Goal: Task Accomplishment & Management: Use online tool/utility

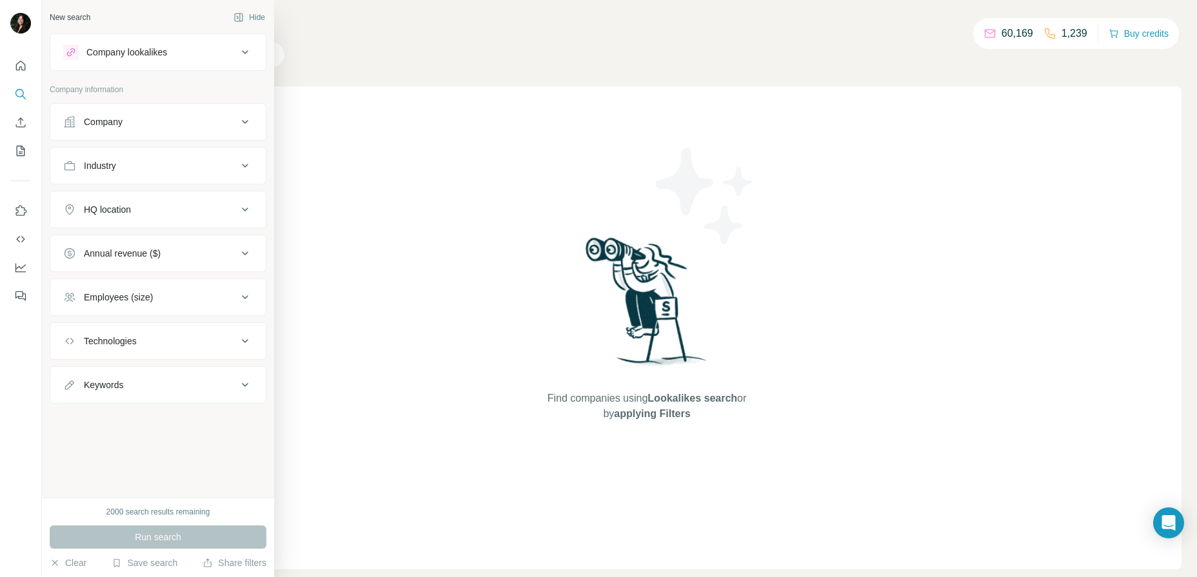
click at [231, 122] on div "Company" at bounding box center [150, 121] width 174 height 13
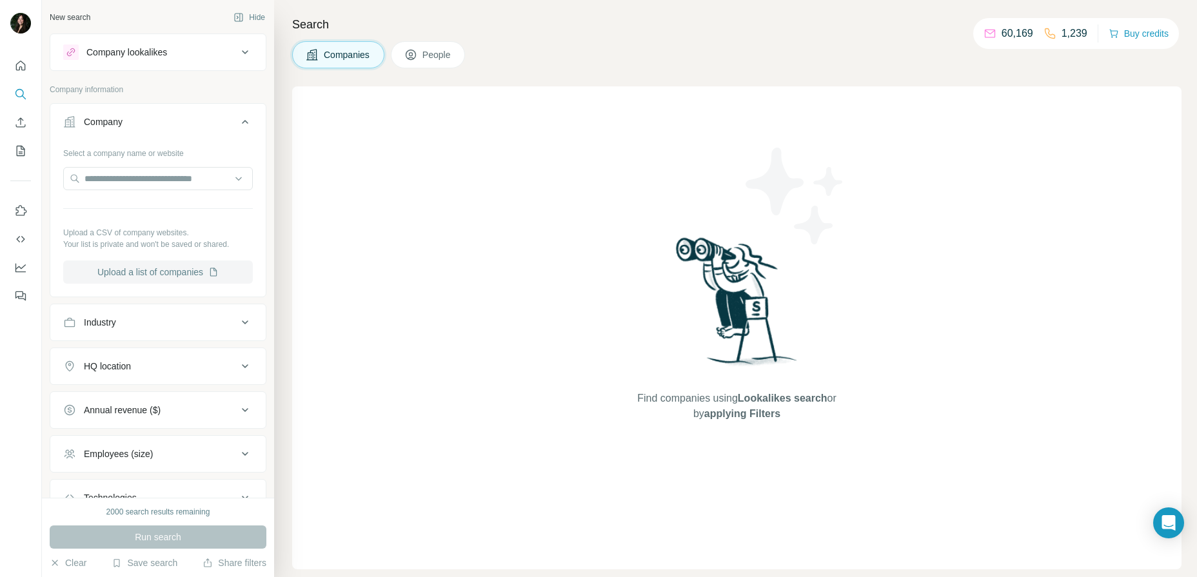
click at [186, 274] on button "Upload a list of companies" at bounding box center [158, 271] width 190 height 23
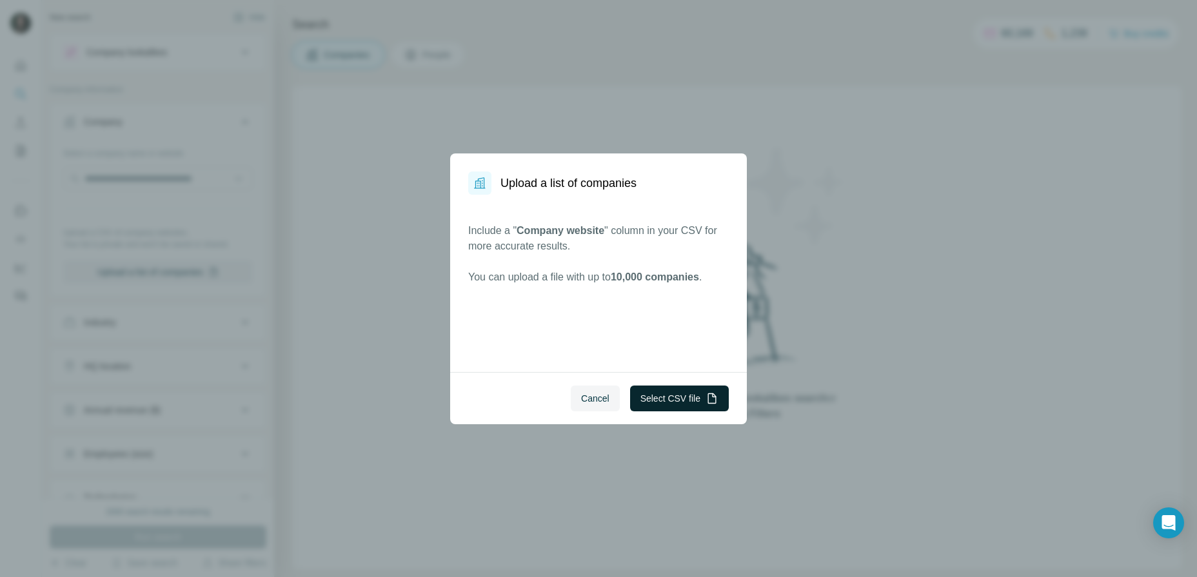
click at [683, 406] on button "Select CSV file" at bounding box center [679, 399] width 99 height 26
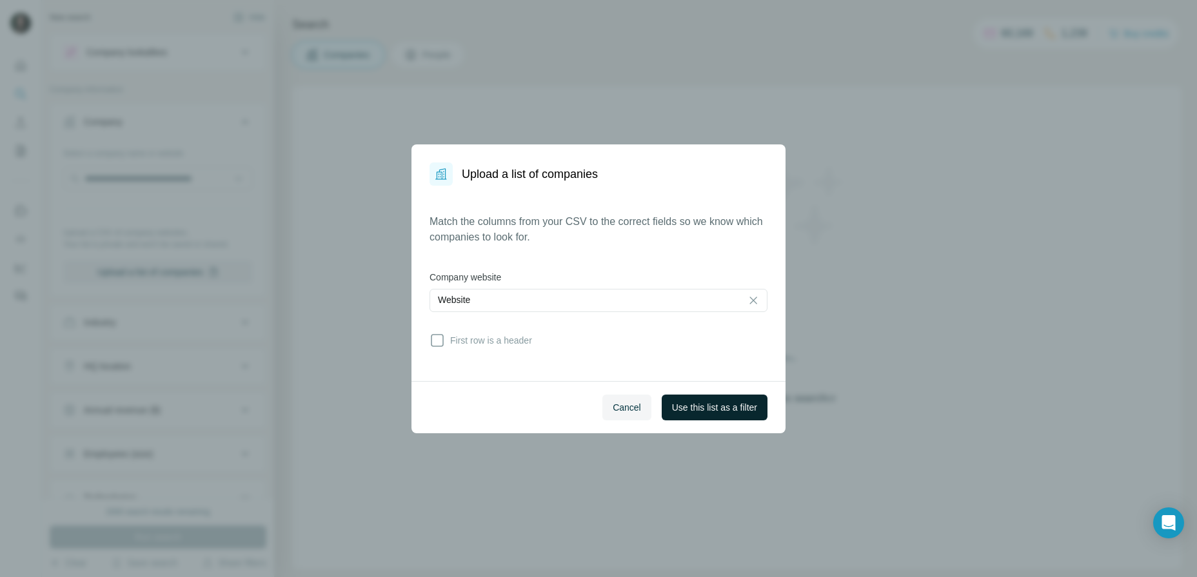
click at [694, 416] on button "Use this list as a filter" at bounding box center [715, 408] width 106 height 26
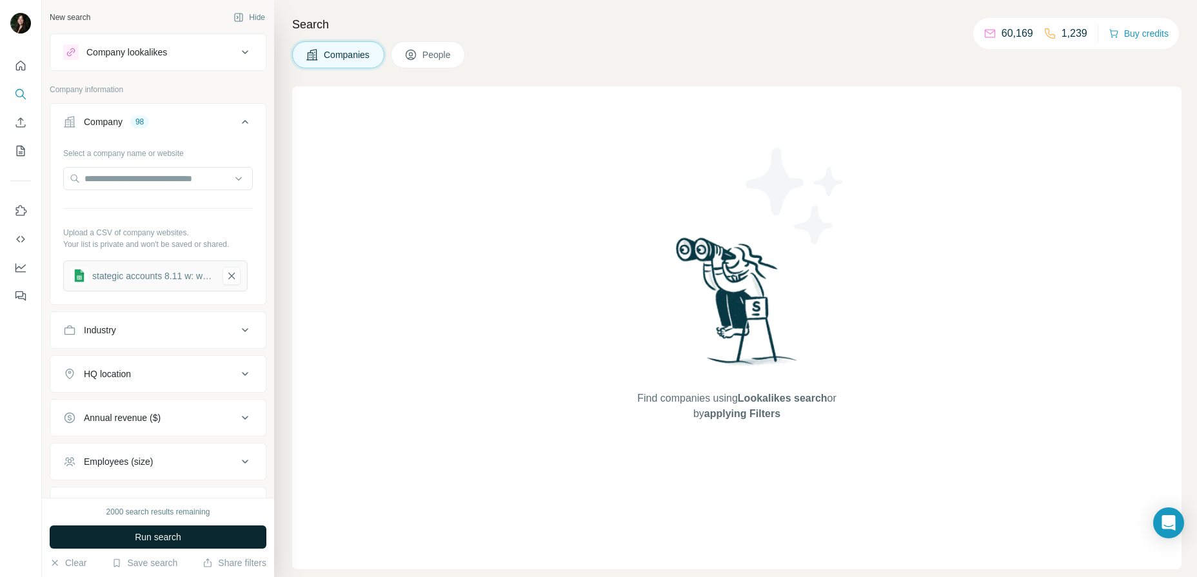
click at [182, 531] on button "Run search" at bounding box center [158, 536] width 217 height 23
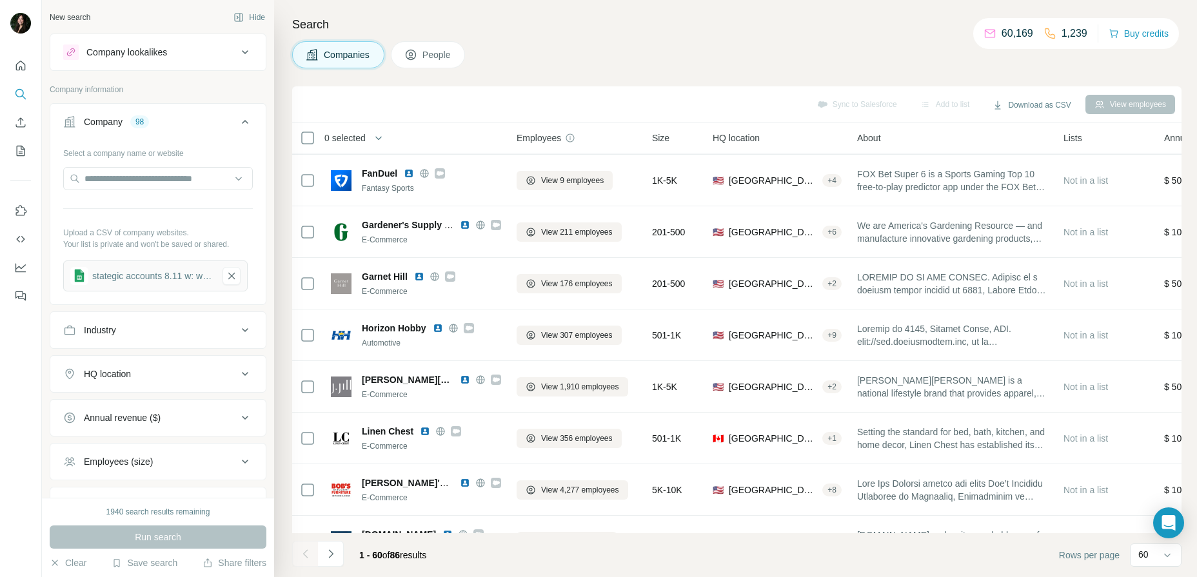
scroll to position [839, 0]
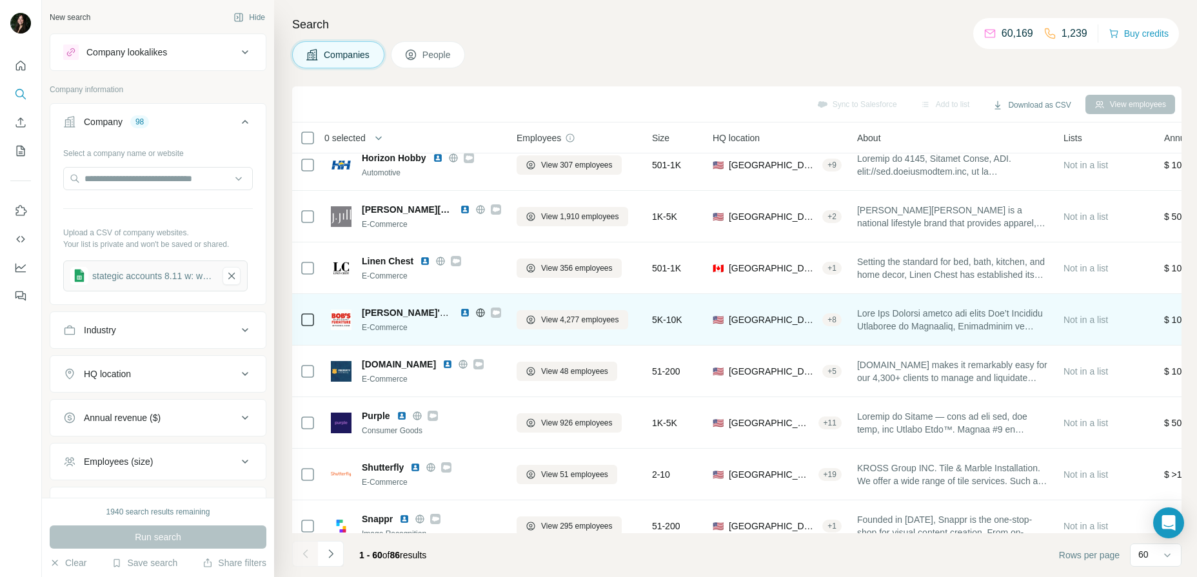
click at [414, 313] on span "[PERSON_NAME]'s Discount Furniture" at bounding box center [445, 313] width 166 height 10
click at [336, 319] on img at bounding box center [341, 319] width 21 height 21
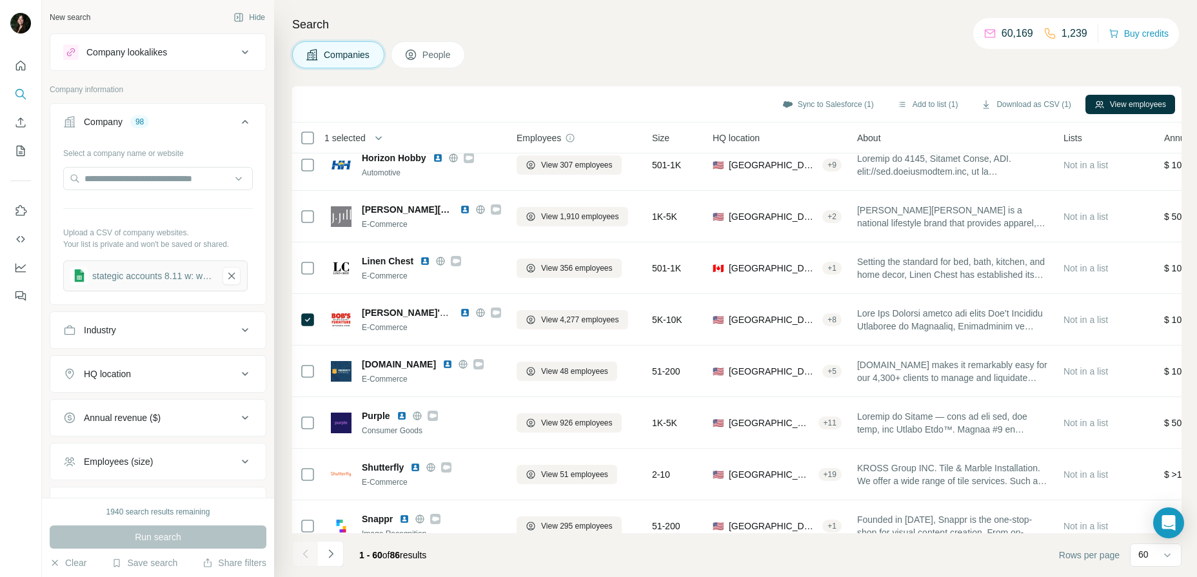
click at [423, 54] on button "People" at bounding box center [428, 54] width 75 height 27
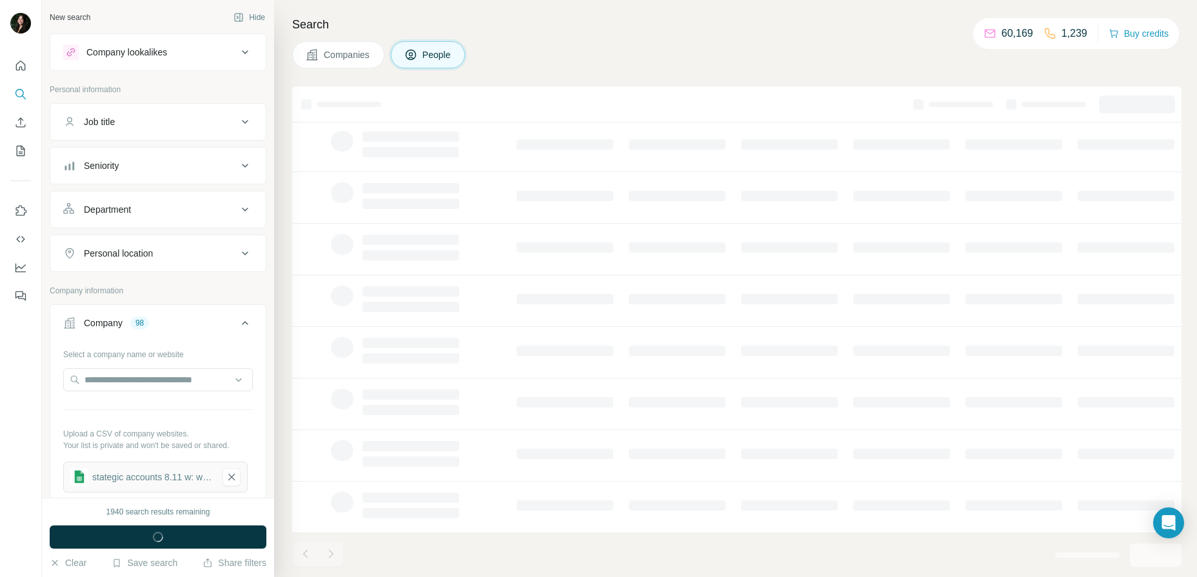
scroll to position [143, 0]
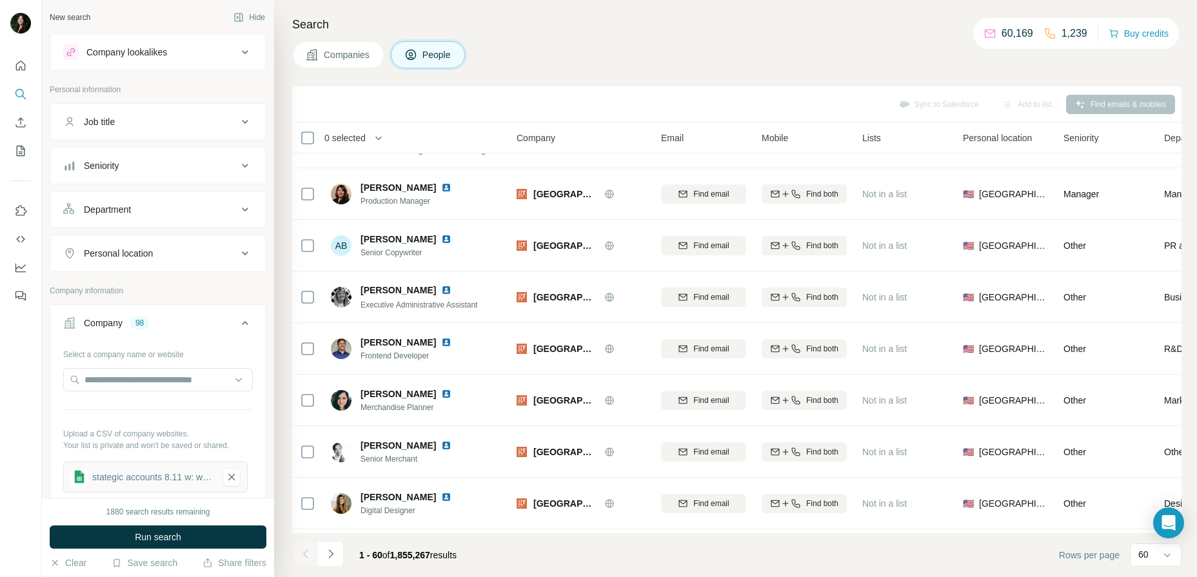
scroll to position [809, 0]
click at [213, 166] on div "Seniority" at bounding box center [150, 165] width 174 height 13
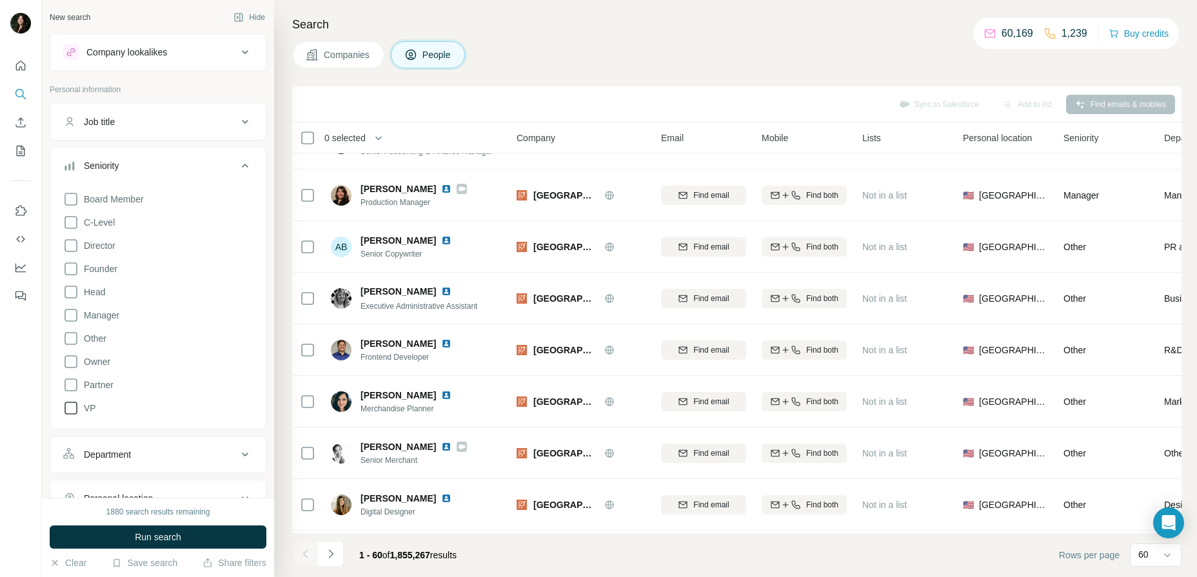
click at [69, 409] on icon at bounding box center [70, 407] width 15 height 15
click at [71, 366] on icon at bounding box center [70, 361] width 15 height 15
click at [72, 293] on icon at bounding box center [70, 291] width 15 height 15
click at [74, 271] on icon at bounding box center [70, 268] width 15 height 15
click at [70, 248] on icon at bounding box center [70, 245] width 15 height 15
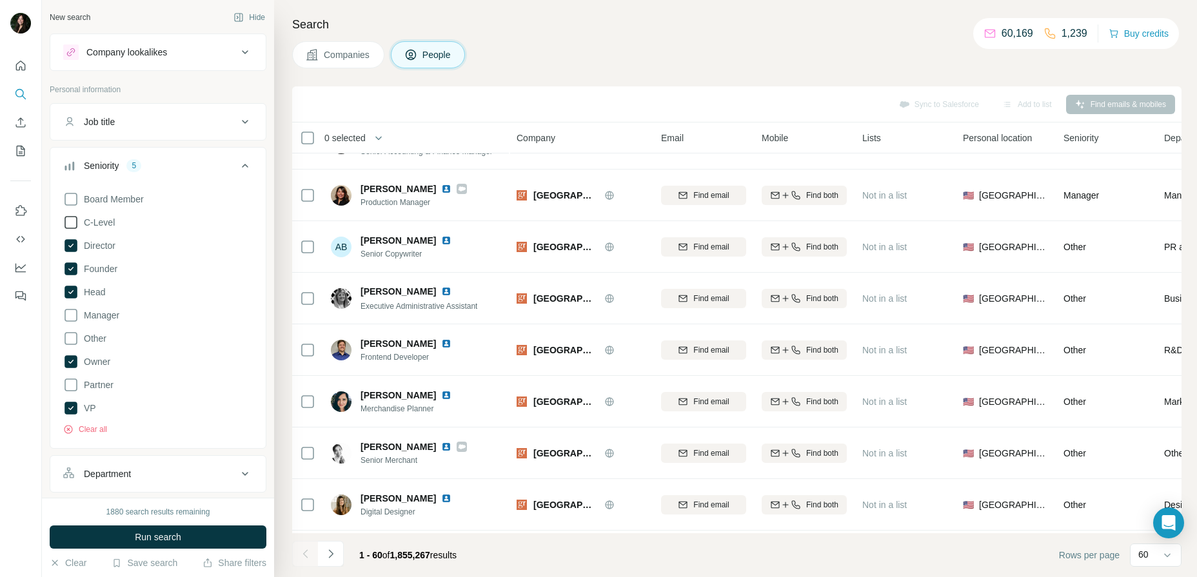
click at [70, 224] on icon at bounding box center [70, 222] width 15 height 15
click at [73, 318] on icon at bounding box center [70, 315] width 15 height 15
click at [190, 538] on button "Run search" at bounding box center [158, 536] width 217 height 23
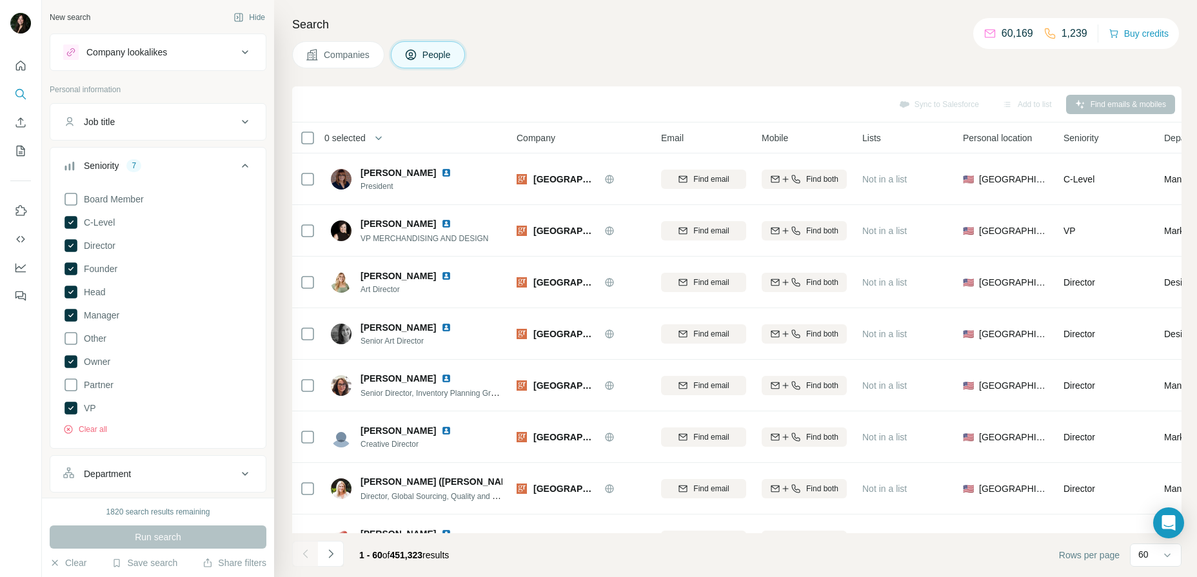
click at [331, 49] on span "Companies" at bounding box center [347, 54] width 47 height 13
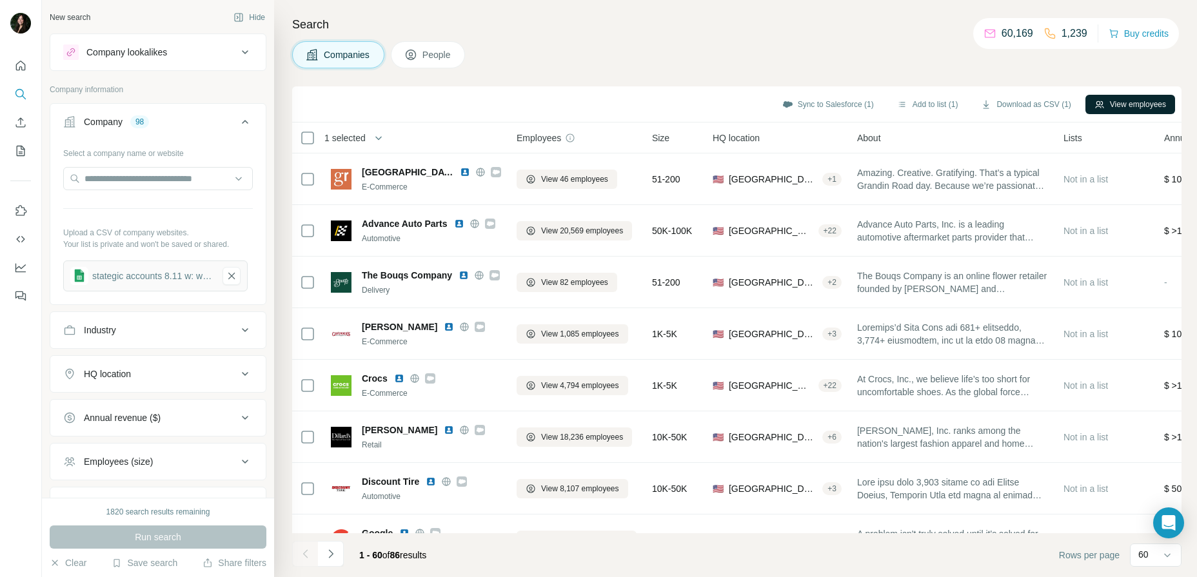
click at [1104, 107] on button "View employees" at bounding box center [1130, 104] width 90 height 19
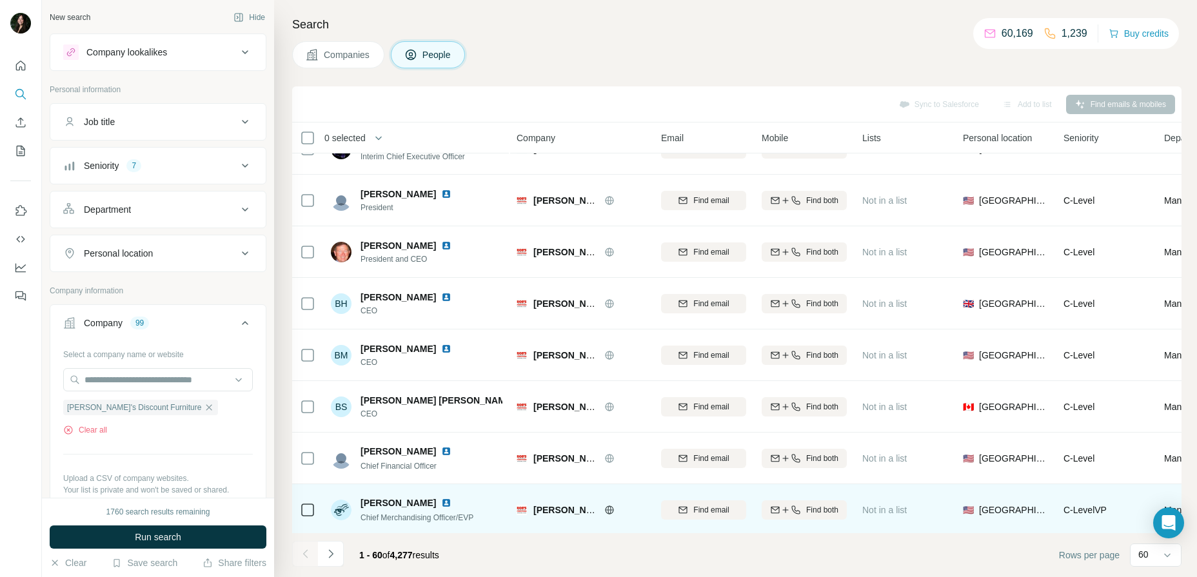
scroll to position [116, 0]
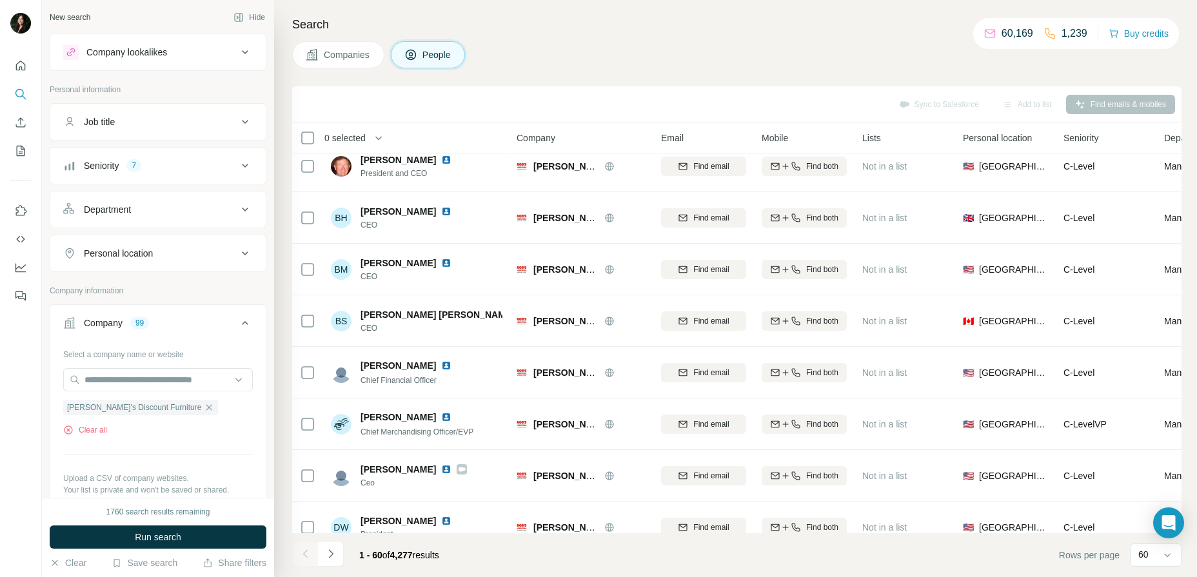
click at [164, 204] on div "Department" at bounding box center [150, 209] width 174 height 13
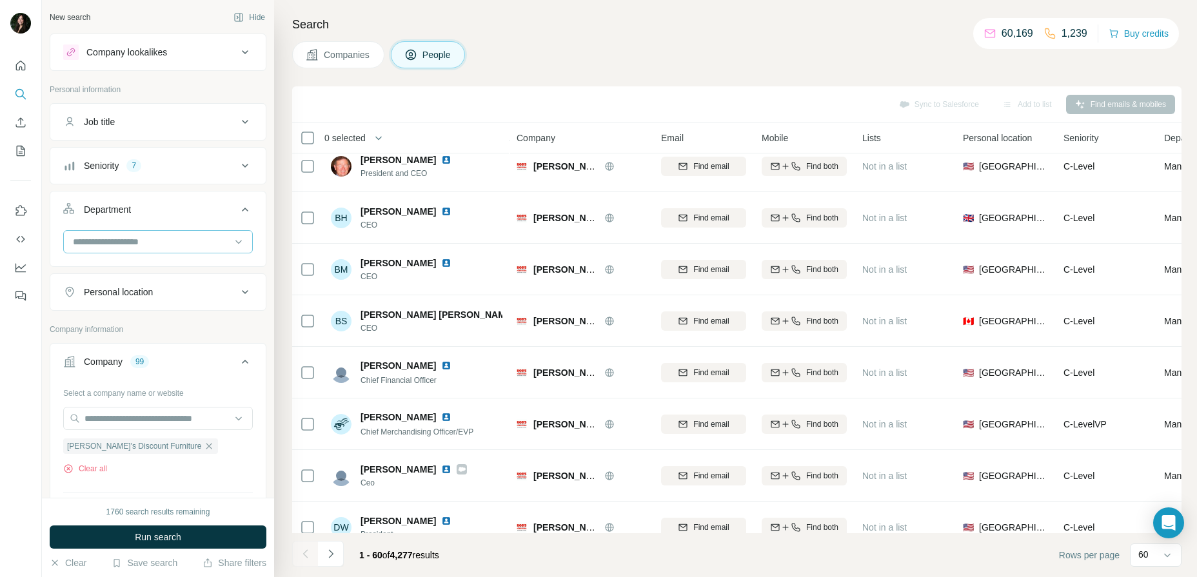
click at [193, 243] on input at bounding box center [151, 242] width 159 height 14
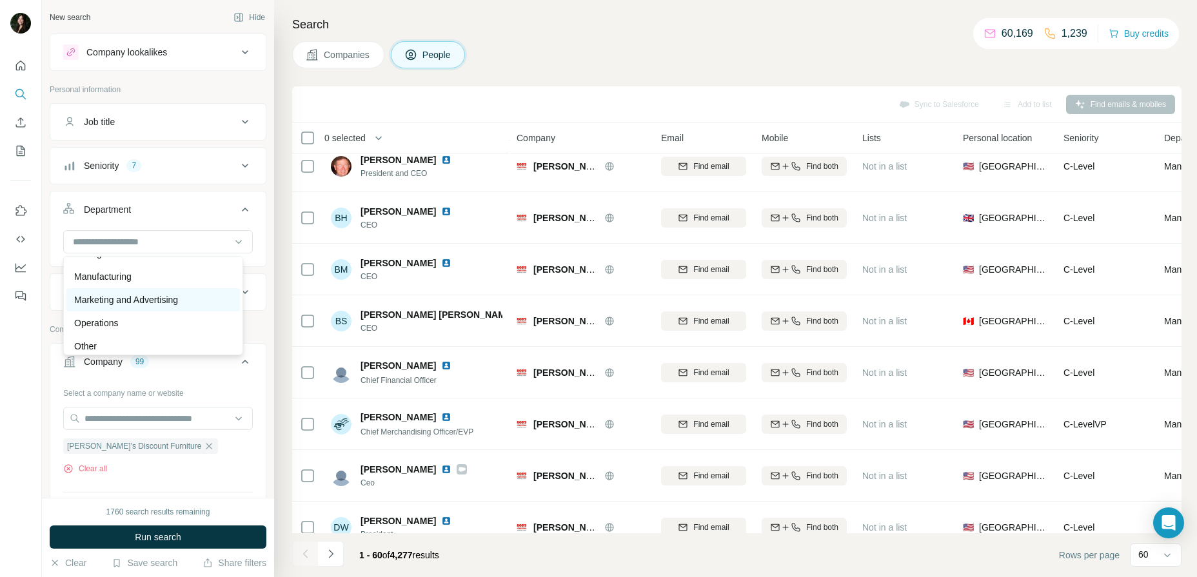
click at [178, 303] on p "Marketing and Advertising" at bounding box center [126, 299] width 104 height 13
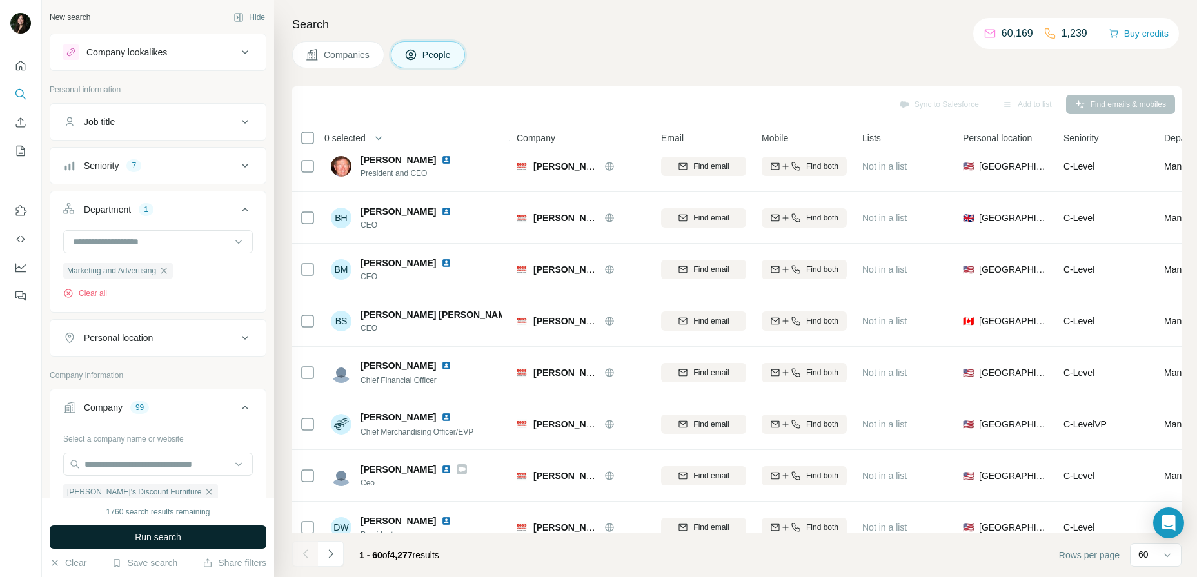
click at [211, 538] on button "Run search" at bounding box center [158, 536] width 217 height 23
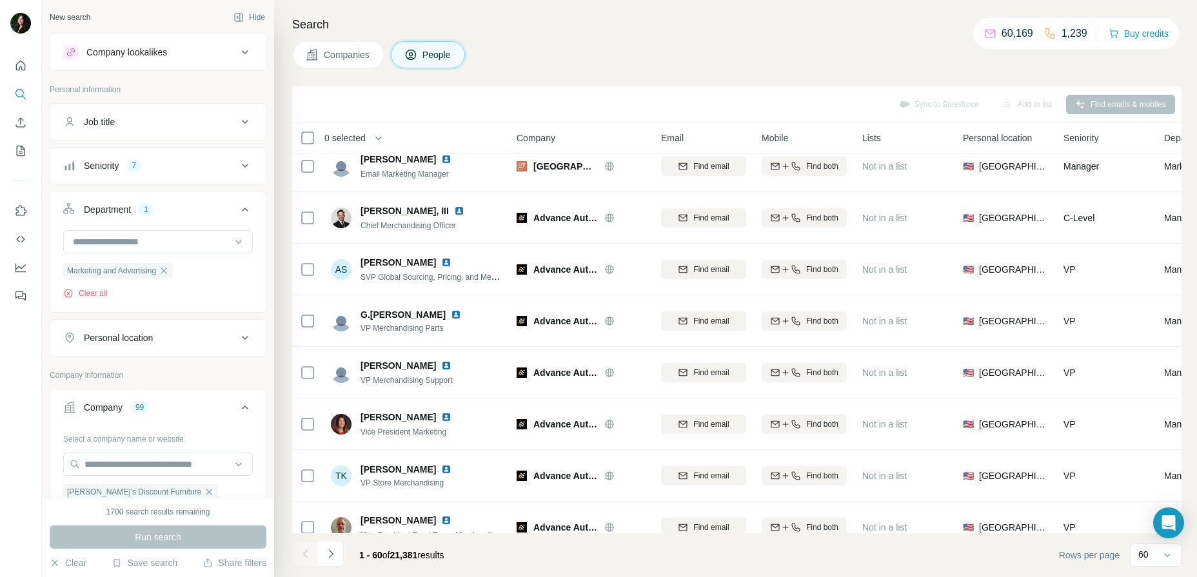
click at [349, 61] on button "Companies" at bounding box center [338, 54] width 92 height 27
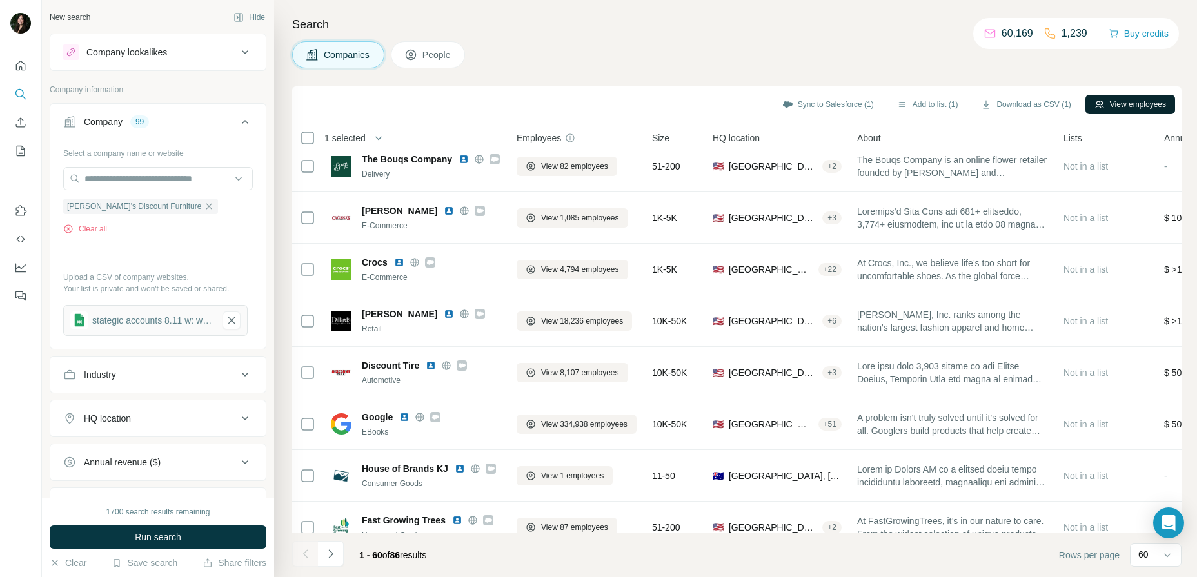
click at [1144, 104] on button "View employees" at bounding box center [1130, 104] width 90 height 19
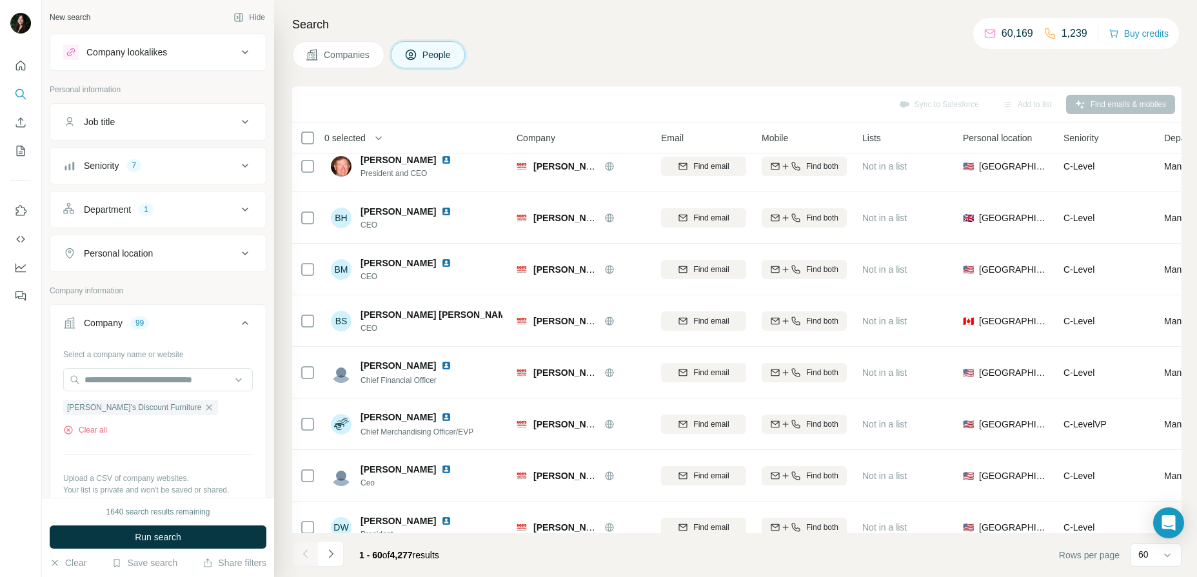
click at [237, 212] on icon at bounding box center [244, 209] width 15 height 15
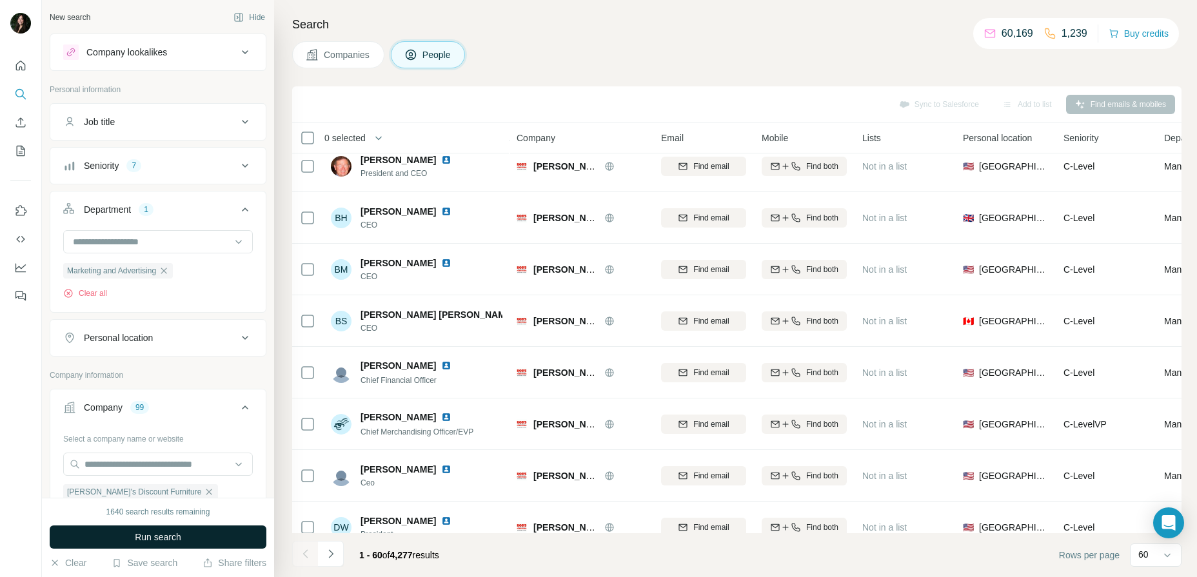
click at [200, 538] on button "Run search" at bounding box center [158, 536] width 217 height 23
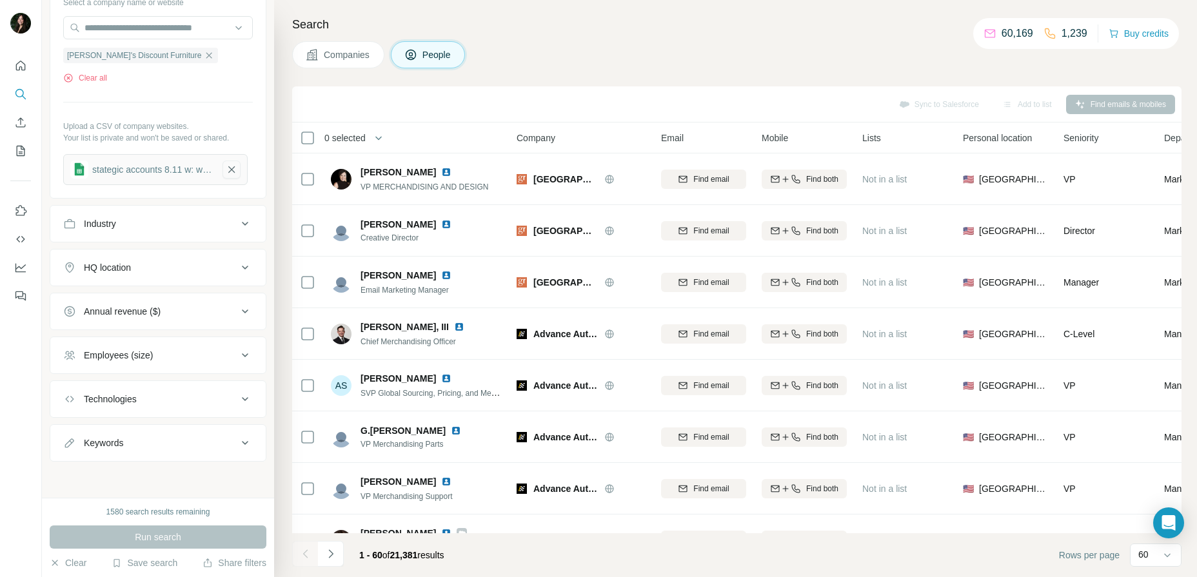
click at [231, 175] on icon "button" at bounding box center [232, 169] width 12 height 13
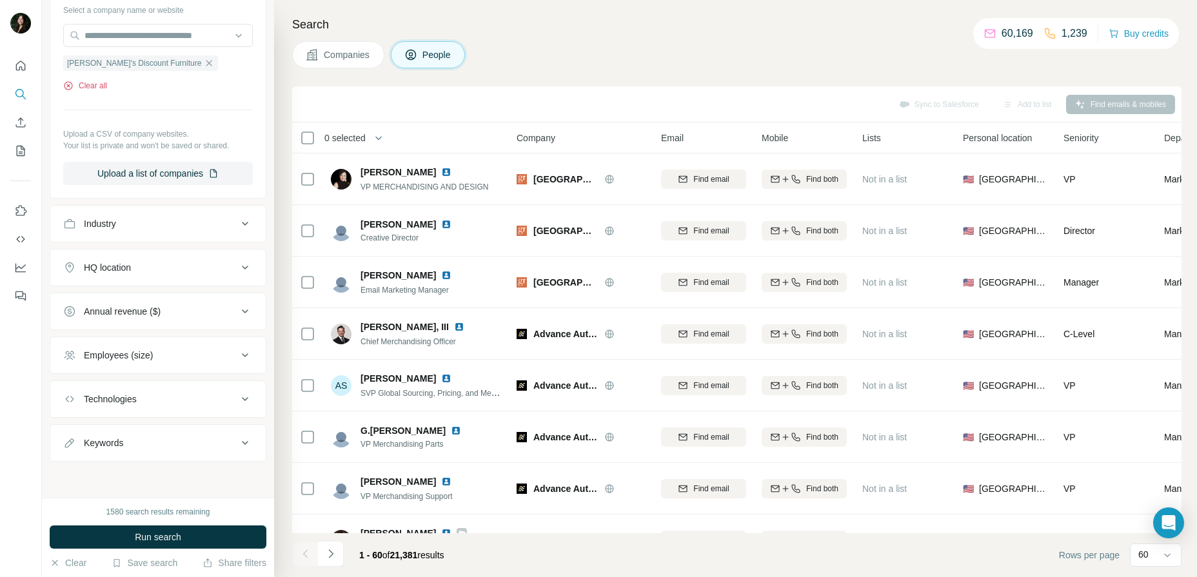
click at [98, 86] on button "Clear all" at bounding box center [85, 86] width 44 height 12
click at [152, 73] on input "text" at bounding box center [158, 79] width 190 height 23
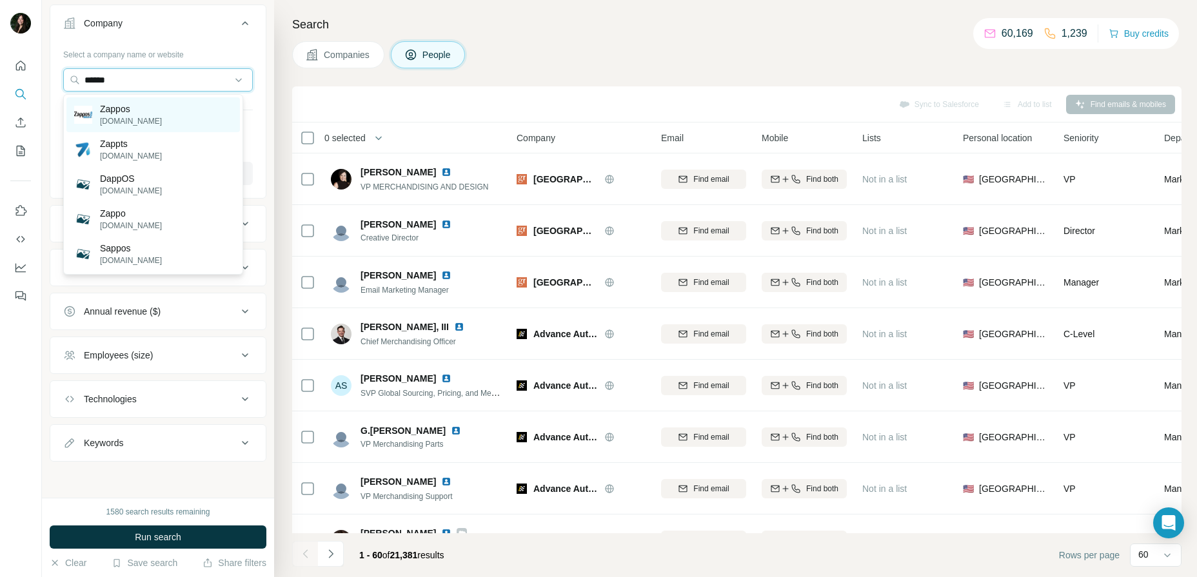
type input "******"
click at [141, 117] on p "[DOMAIN_NAME]" at bounding box center [131, 121] width 62 height 12
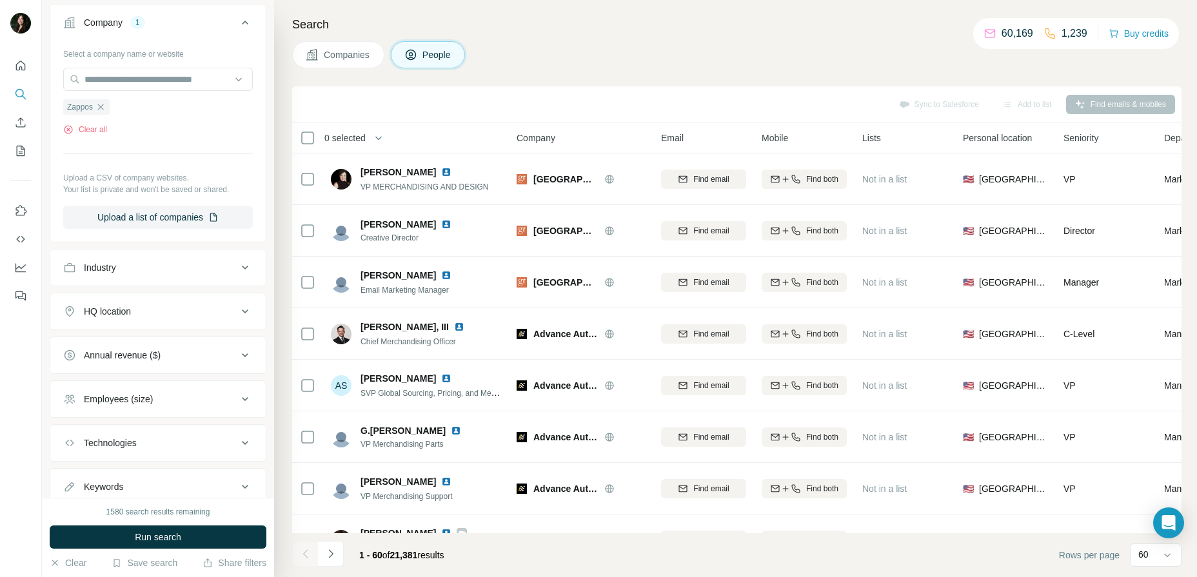
click at [189, 549] on div "1580 search results remaining Run search Clear Save search Share filters" at bounding box center [158, 537] width 232 height 79
click at [191, 538] on button "Run search" at bounding box center [158, 536] width 217 height 23
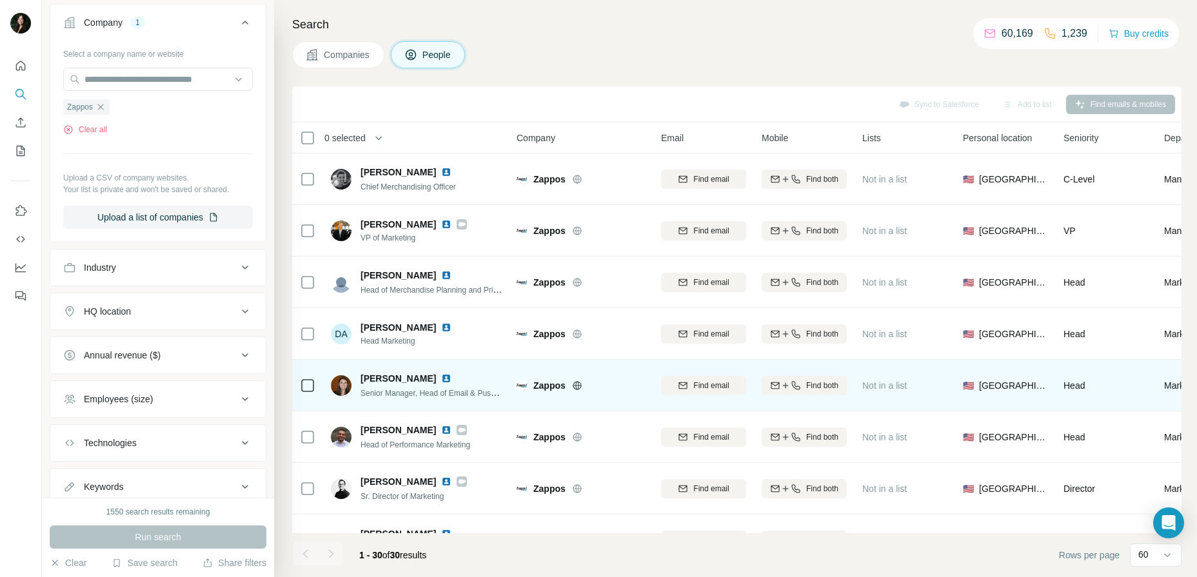
click at [417, 378] on span "[PERSON_NAME]" at bounding box center [397, 378] width 75 height 13
click at [475, 391] on span "Senior Manager, Head of Email & Push Marketing" at bounding box center [445, 393] width 171 height 10
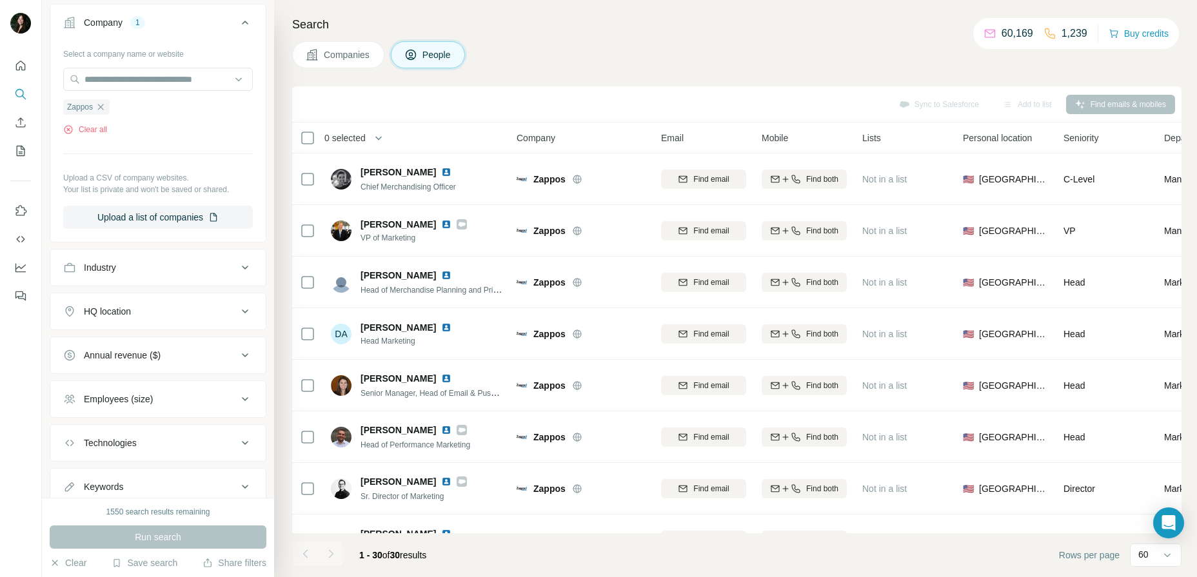
click at [1074, 106] on div "Sync to Salesforce Add to list Find emails & mobiles" at bounding box center [737, 104] width 876 height 23
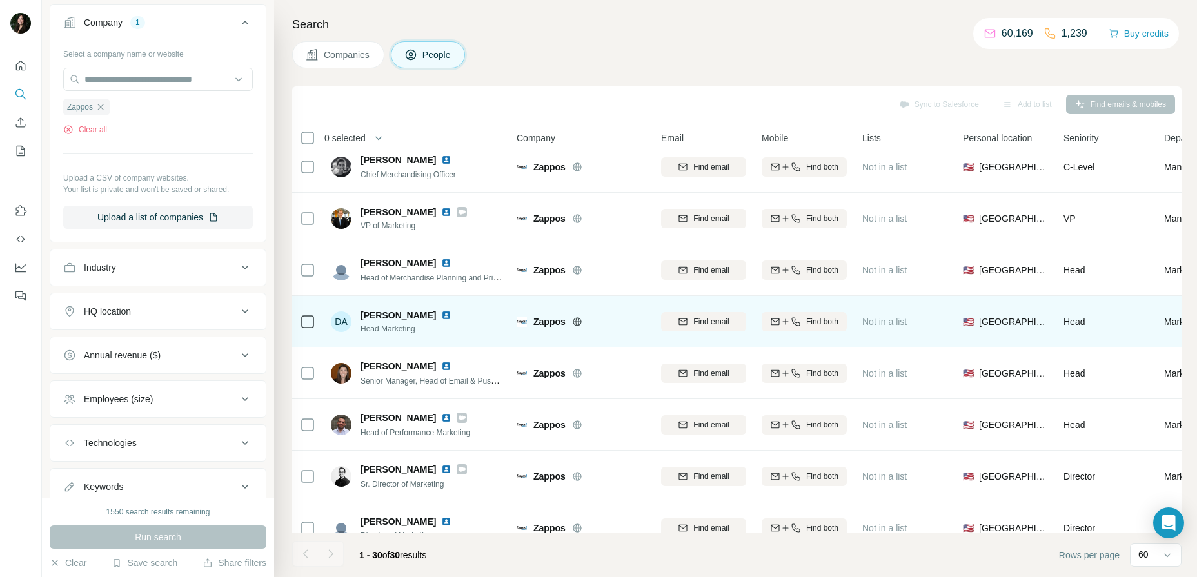
scroll to position [14, 0]
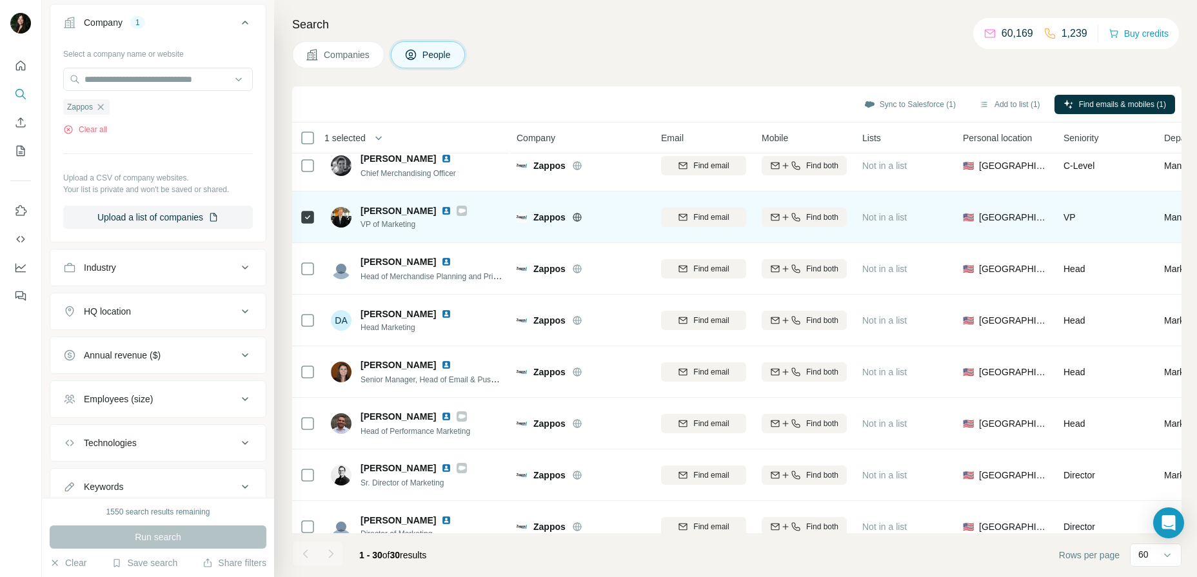
click at [893, 219] on span "Not in a list" at bounding box center [884, 217] width 44 height 10
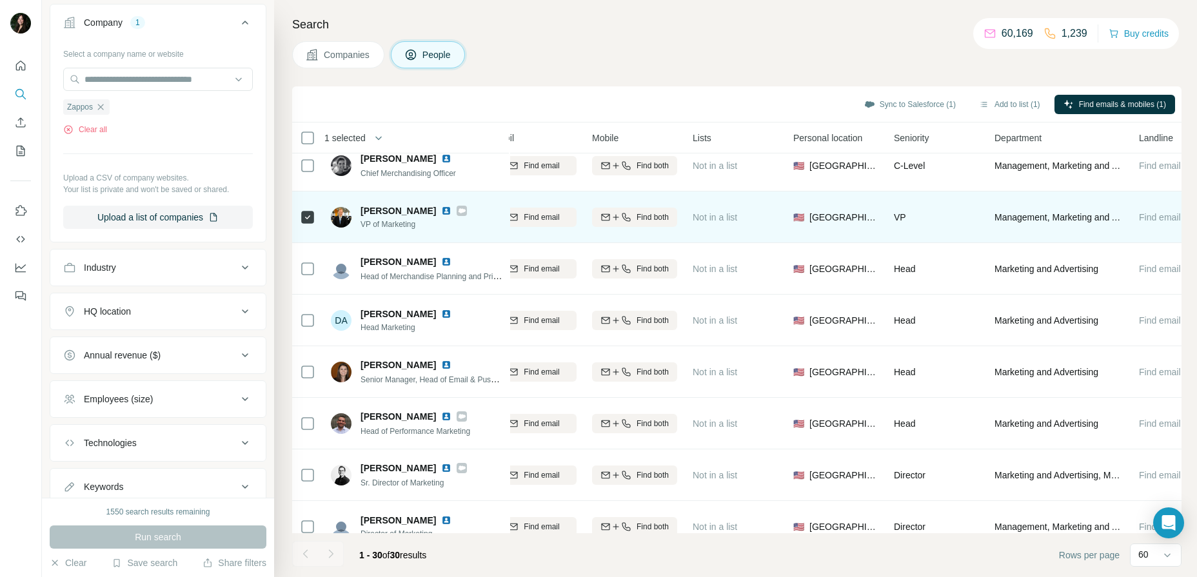
scroll to position [14, 227]
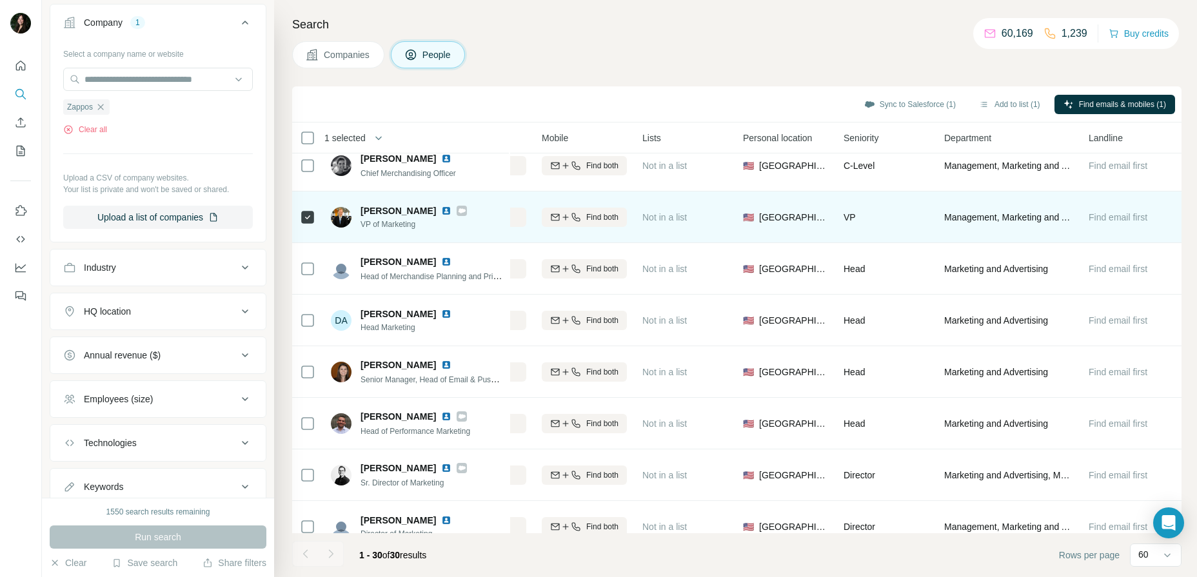
click at [1108, 214] on span "Find email first" at bounding box center [1117, 217] width 59 height 10
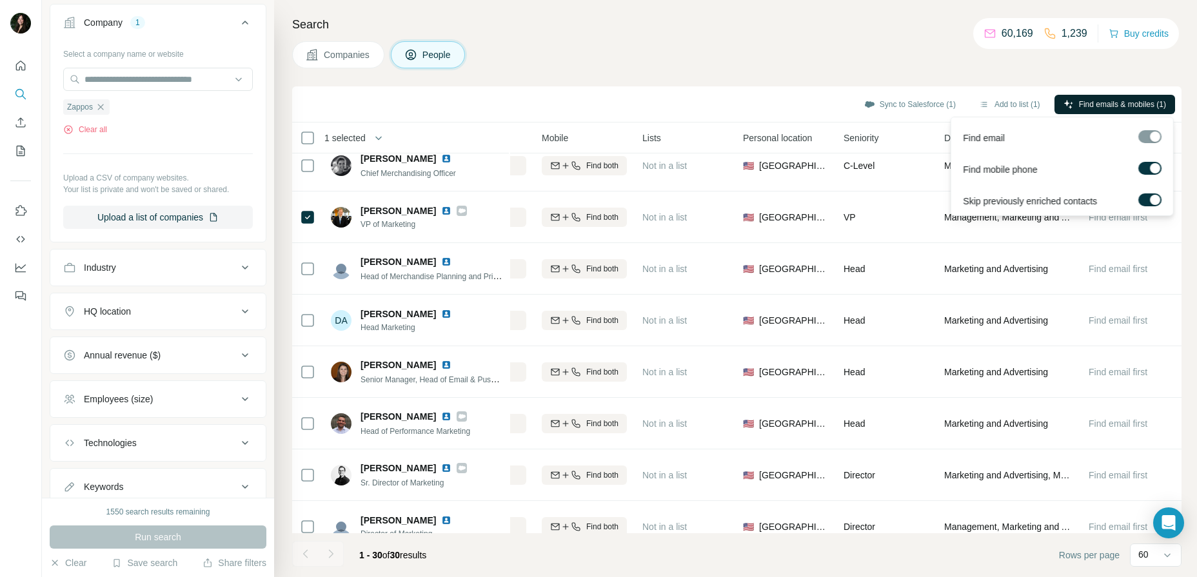
click at [1079, 104] on span "Find emails & mobiles (1)" at bounding box center [1122, 105] width 87 height 12
click at [1079, 105] on span "Find emails & mobiles (1)" at bounding box center [1122, 105] width 87 height 12
click at [1108, 106] on span "Find emails & mobiles (1)" at bounding box center [1122, 105] width 87 height 12
click at [1154, 135] on div at bounding box center [1149, 136] width 23 height 13
click at [1156, 170] on div at bounding box center [1155, 168] width 10 height 10
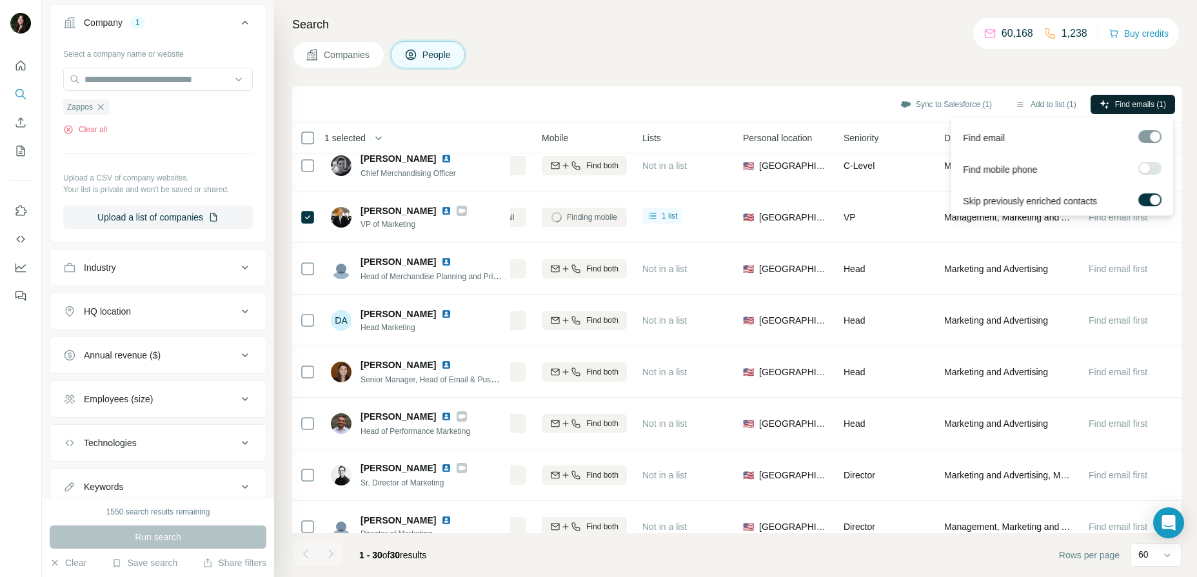
click at [1137, 104] on span "Find emails (1)" at bounding box center [1140, 105] width 51 height 12
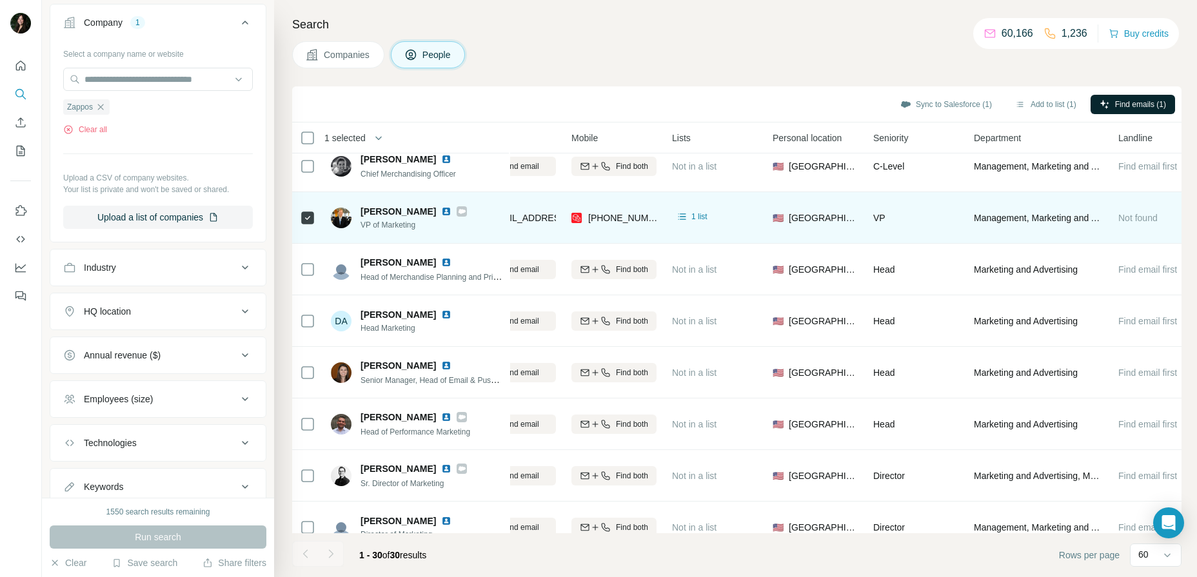
scroll to position [13, 0]
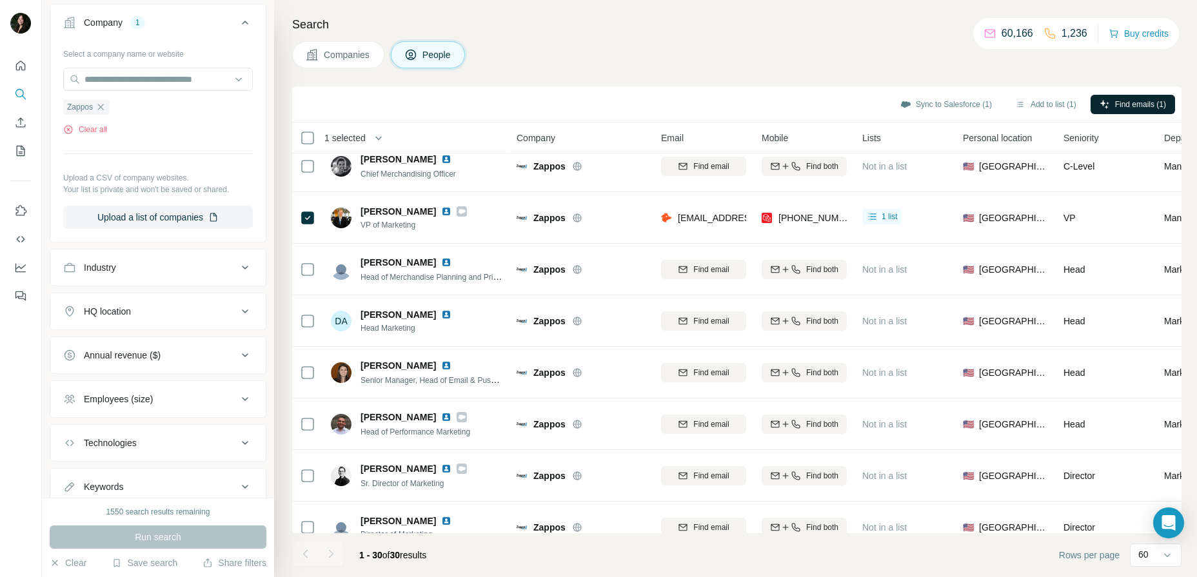
click at [806, 53] on div "Companies People" at bounding box center [736, 54] width 889 height 27
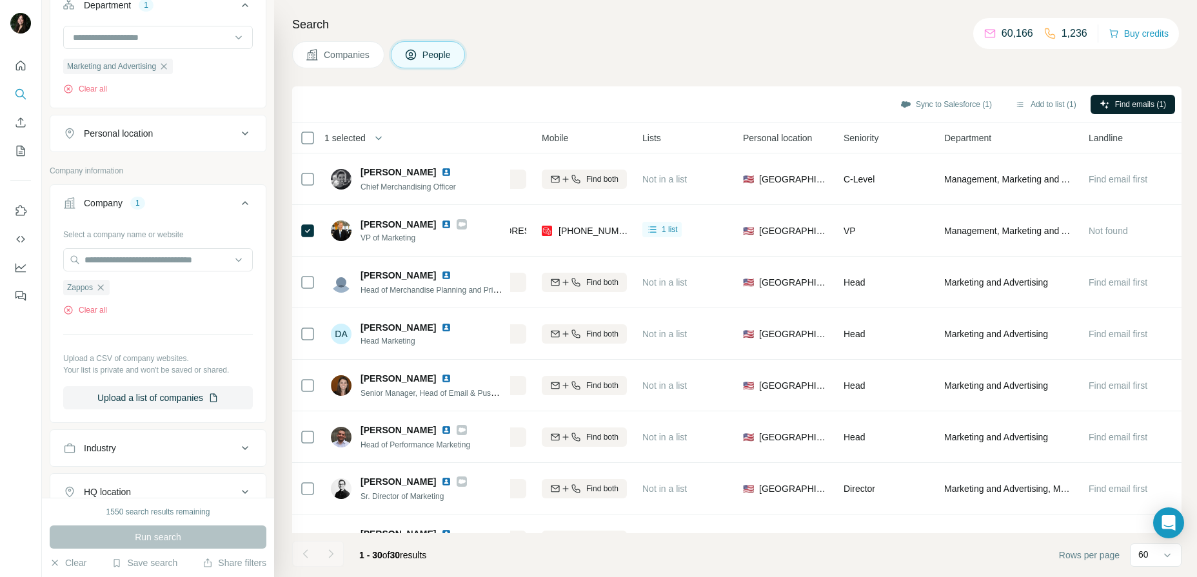
scroll to position [0, 0]
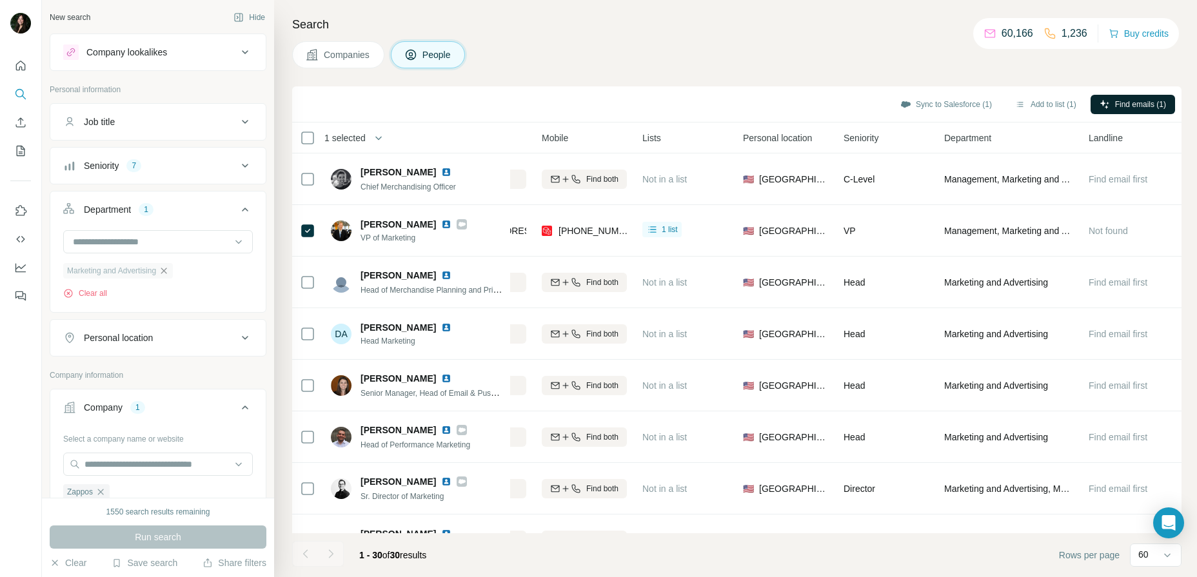
click at [169, 271] on icon "button" at bounding box center [164, 271] width 10 height 10
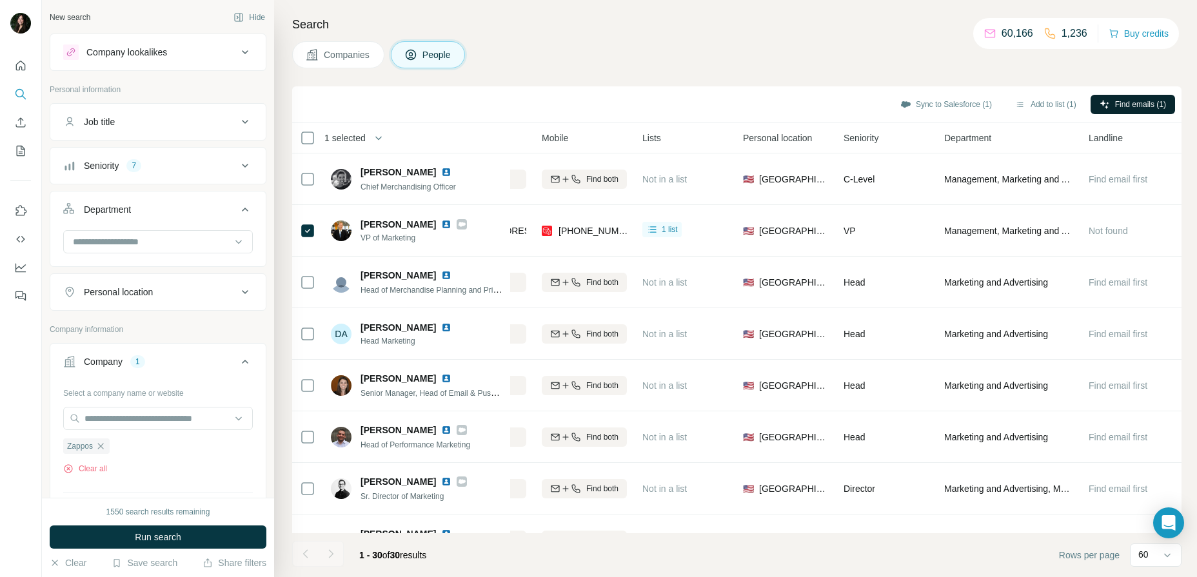
click at [225, 169] on div "Seniority 7" at bounding box center [150, 165] width 174 height 13
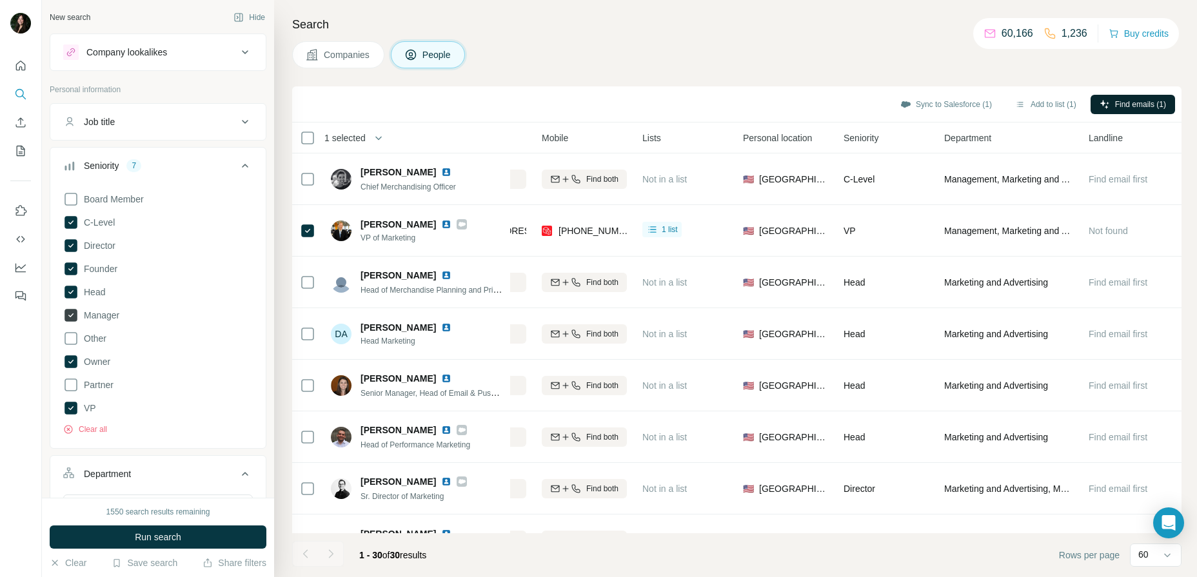
click at [74, 315] on icon at bounding box center [70, 315] width 13 height 13
click at [74, 248] on icon at bounding box center [70, 245] width 13 height 13
click at [78, 271] on icon at bounding box center [70, 268] width 15 height 15
click at [148, 535] on span "Run search" at bounding box center [158, 537] width 46 height 13
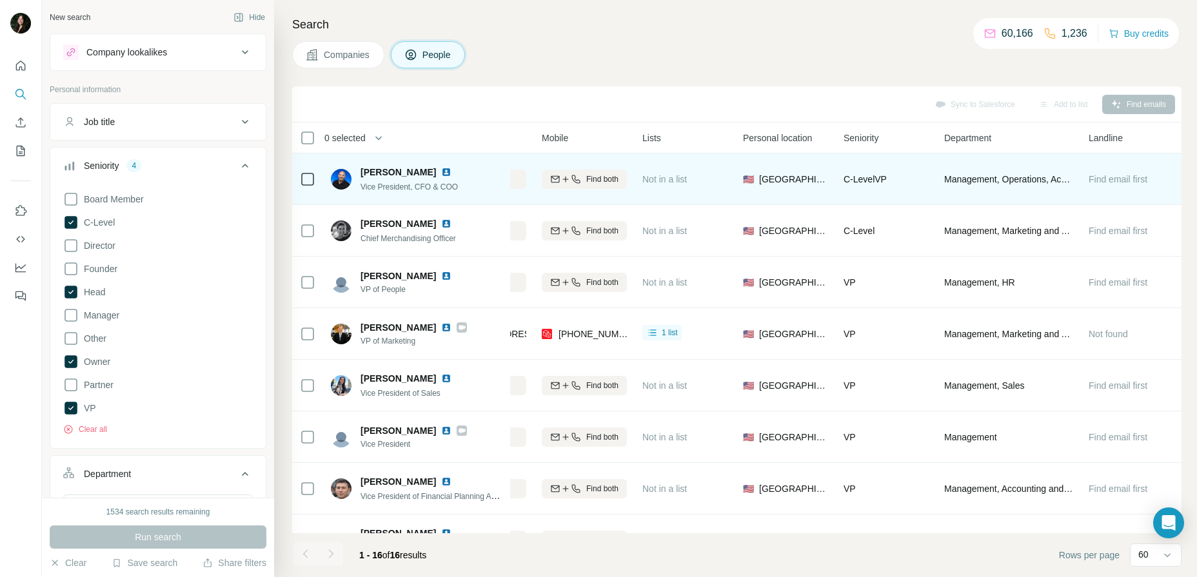
click at [395, 173] on span "[PERSON_NAME]" at bounding box center [397, 172] width 75 height 13
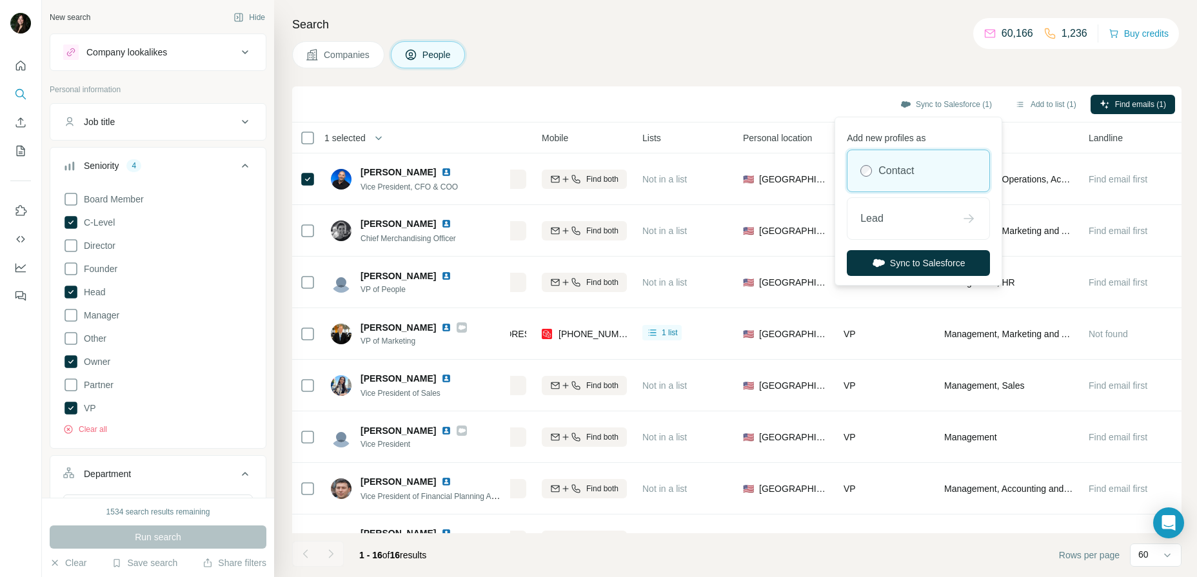
click at [943, 169] on div "Contact" at bounding box center [918, 170] width 142 height 41
click at [927, 267] on button "Sync to Salesforce" at bounding box center [918, 263] width 143 height 26
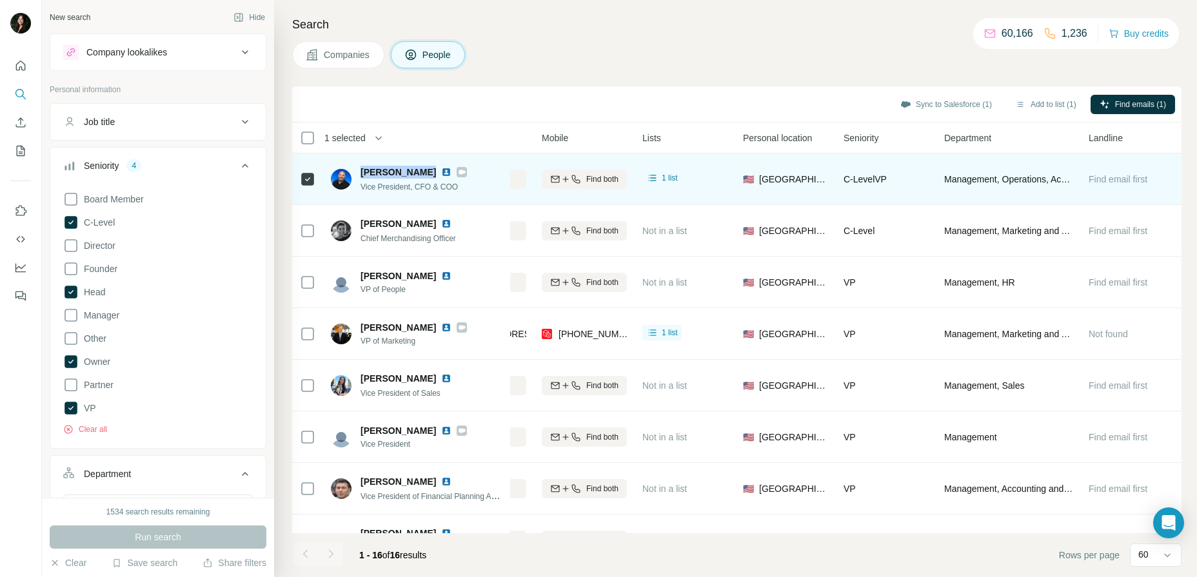
drag, startPoint x: 357, startPoint y: 173, endPoint x: 418, endPoint y: 175, distance: 60.6
click at [418, 175] on div "[PERSON_NAME] Vice President, CFO & COO" at bounding box center [399, 179] width 136 height 27
copy span "[PERSON_NAME]"
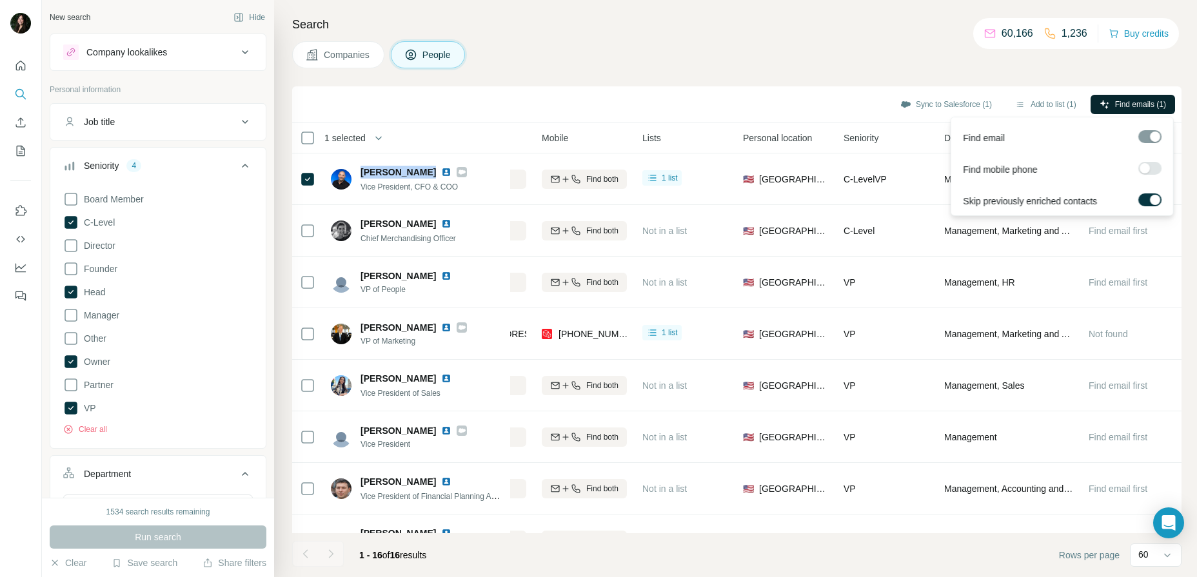
click at [1108, 106] on button "Find emails (1)" at bounding box center [1132, 104] width 84 height 19
click at [1151, 138] on div at bounding box center [1149, 136] width 23 height 13
click at [1115, 106] on span "Find emails (1)" at bounding box center [1140, 105] width 51 height 12
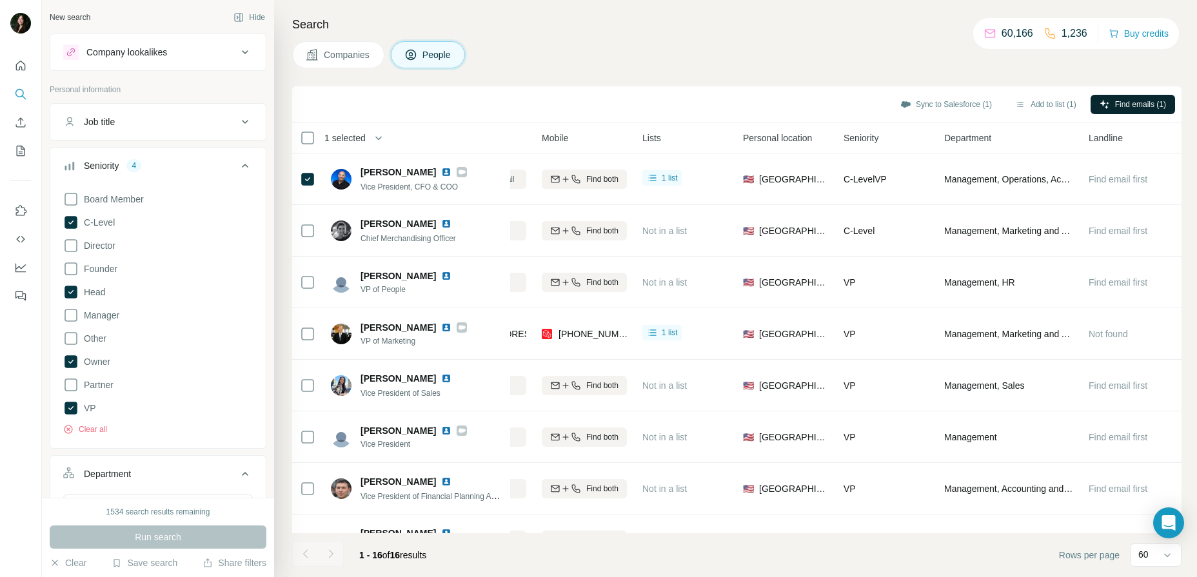
click at [1085, 65] on div "Companies People" at bounding box center [736, 54] width 889 height 27
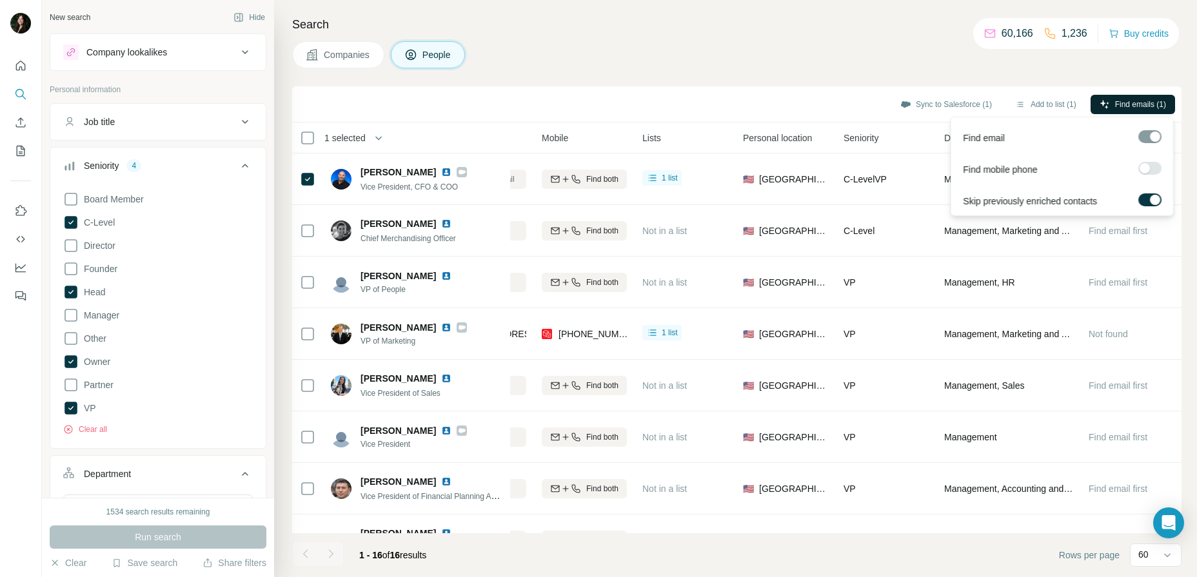
click at [1147, 106] on span "Find emails (1)" at bounding box center [1140, 105] width 51 height 12
click at [1151, 170] on label at bounding box center [1149, 168] width 23 height 13
click at [1155, 104] on span "Find emails & mobiles (1)" at bounding box center [1122, 105] width 87 height 12
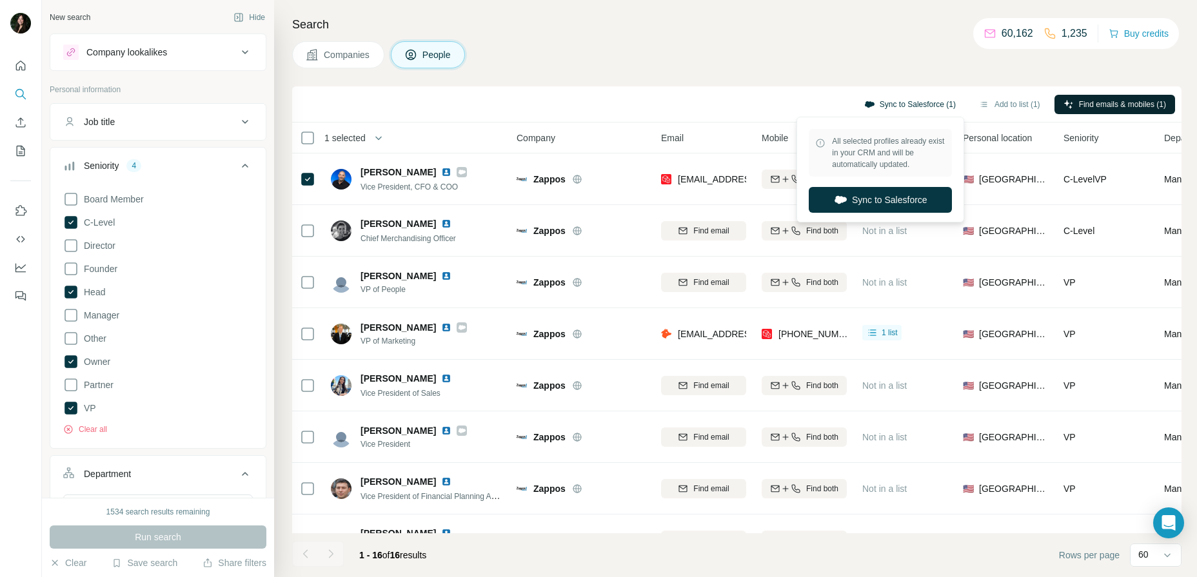
click at [904, 104] on button "Sync to Salesforce (1)" at bounding box center [910, 104] width 110 height 19
click at [917, 208] on button "Sync to Salesforce" at bounding box center [880, 200] width 143 height 26
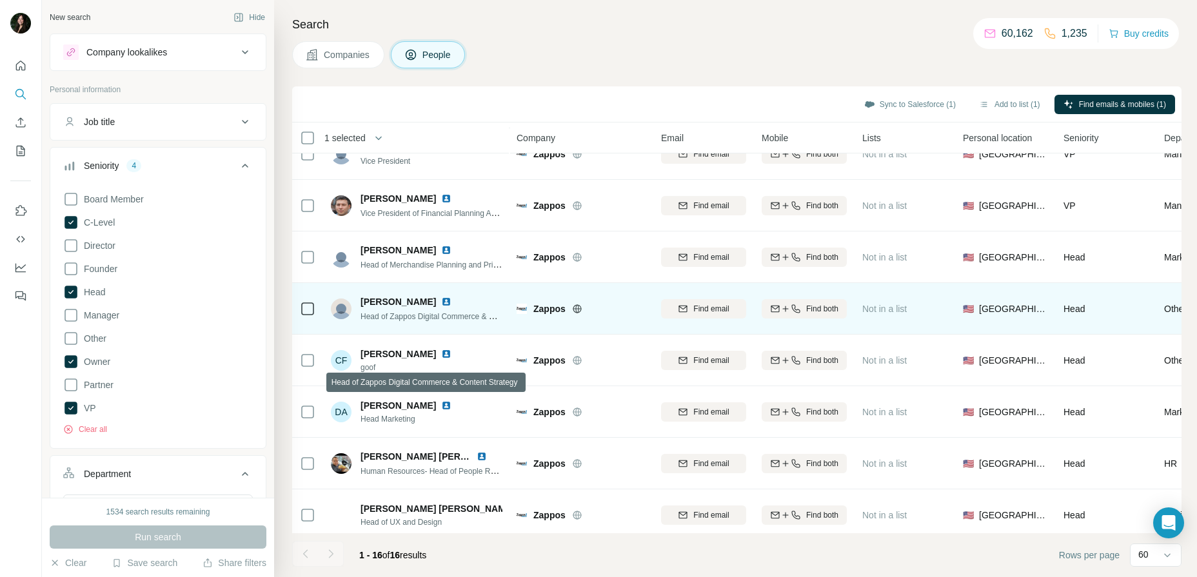
scroll to position [453, 0]
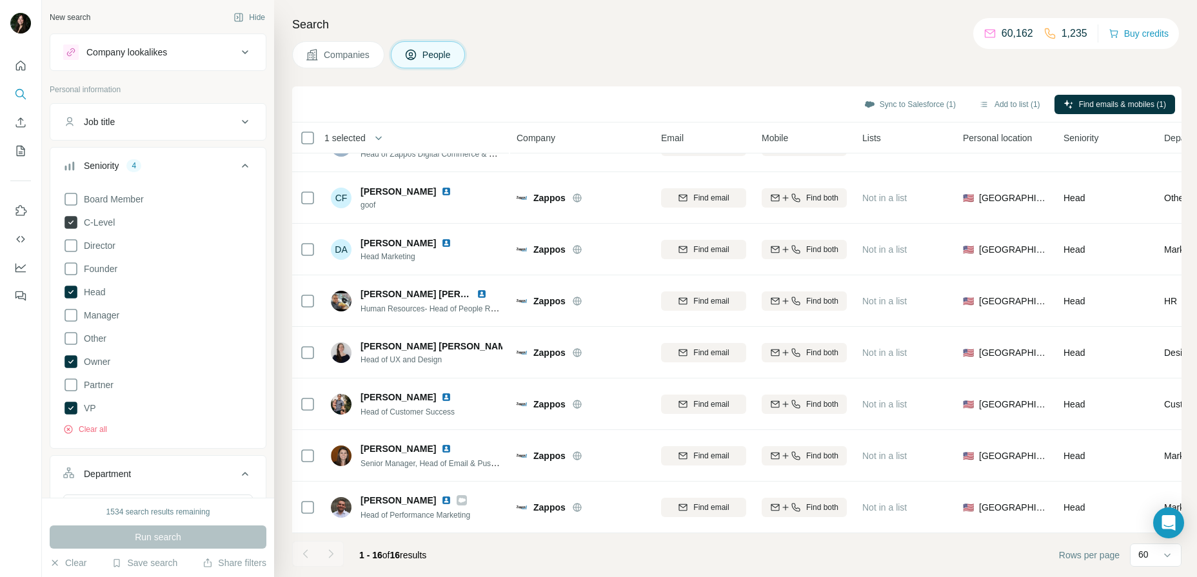
click at [74, 224] on icon at bounding box center [70, 222] width 13 height 13
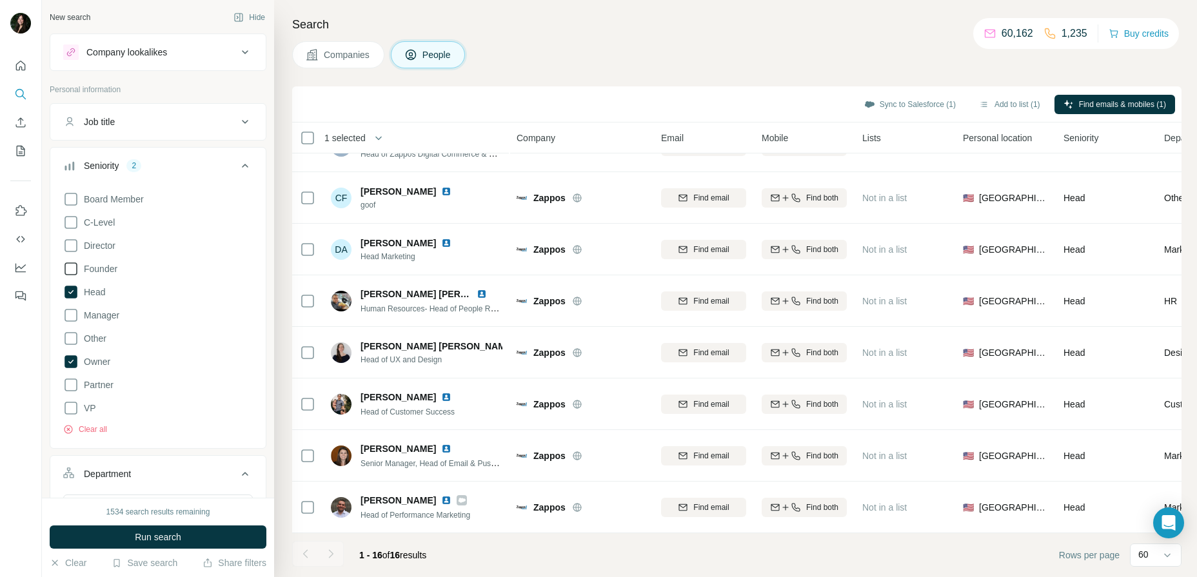
click at [74, 268] on icon at bounding box center [70, 268] width 15 height 15
click at [130, 542] on button "Run search" at bounding box center [158, 536] width 217 height 23
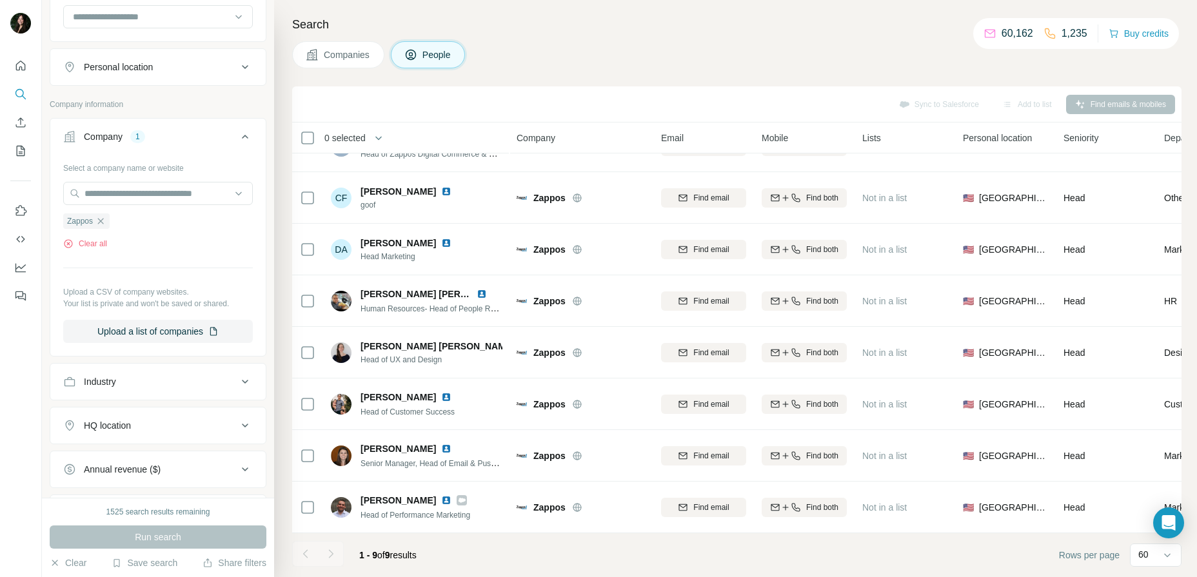
scroll to position [468, 0]
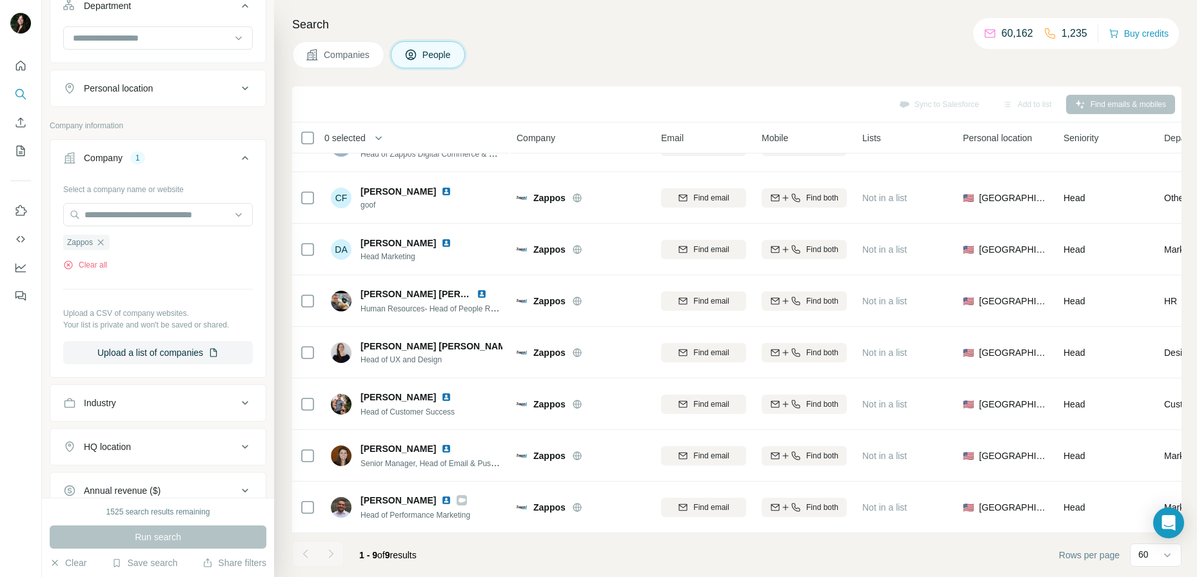
click at [242, 77] on button "Personal location" at bounding box center [157, 88] width 215 height 31
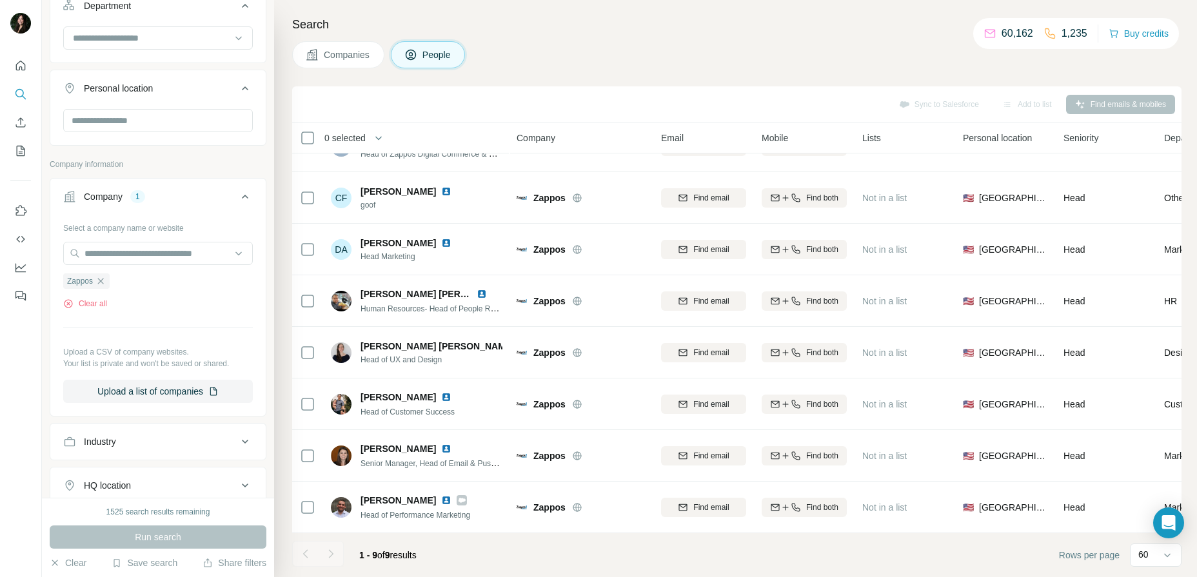
click at [242, 77] on button "Personal location" at bounding box center [157, 91] width 215 height 36
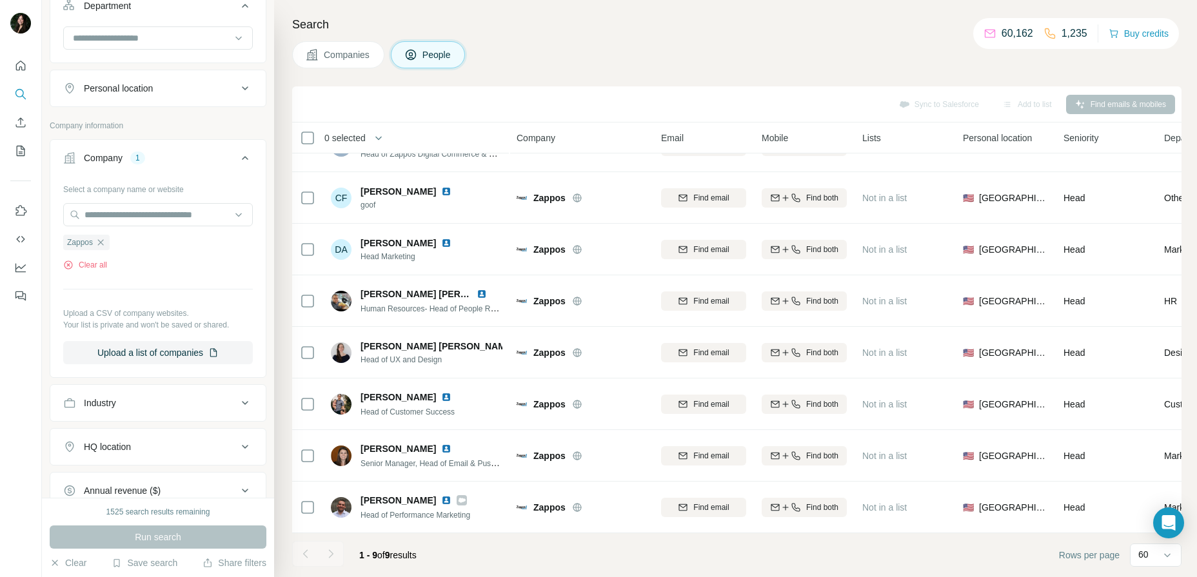
click at [237, 406] on icon at bounding box center [244, 402] width 15 height 15
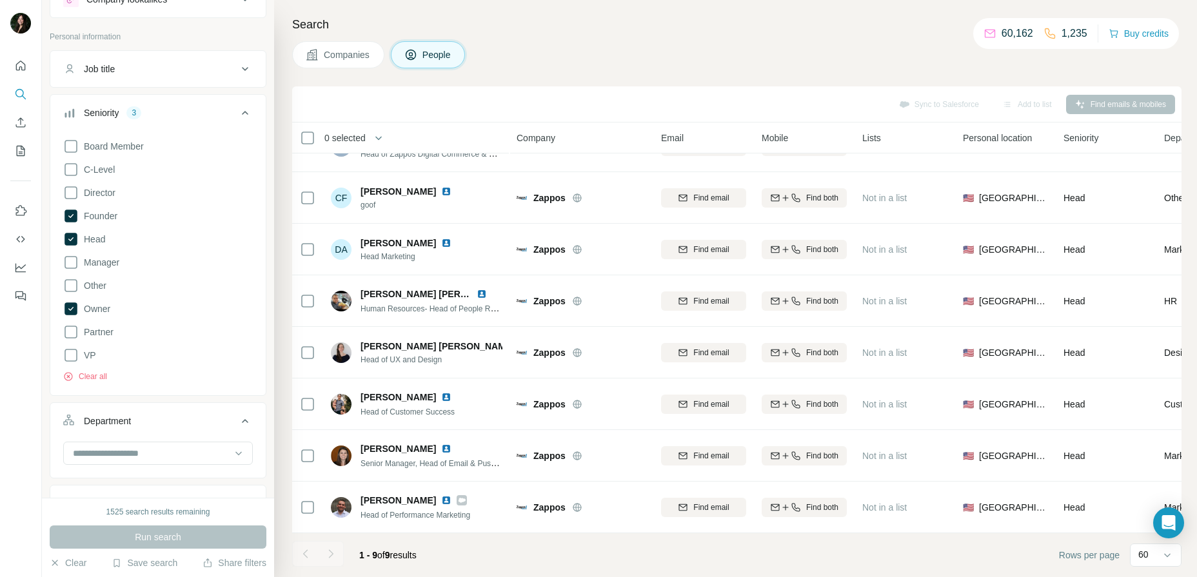
scroll to position [54, 0]
click at [113, 454] on input at bounding box center [151, 453] width 159 height 14
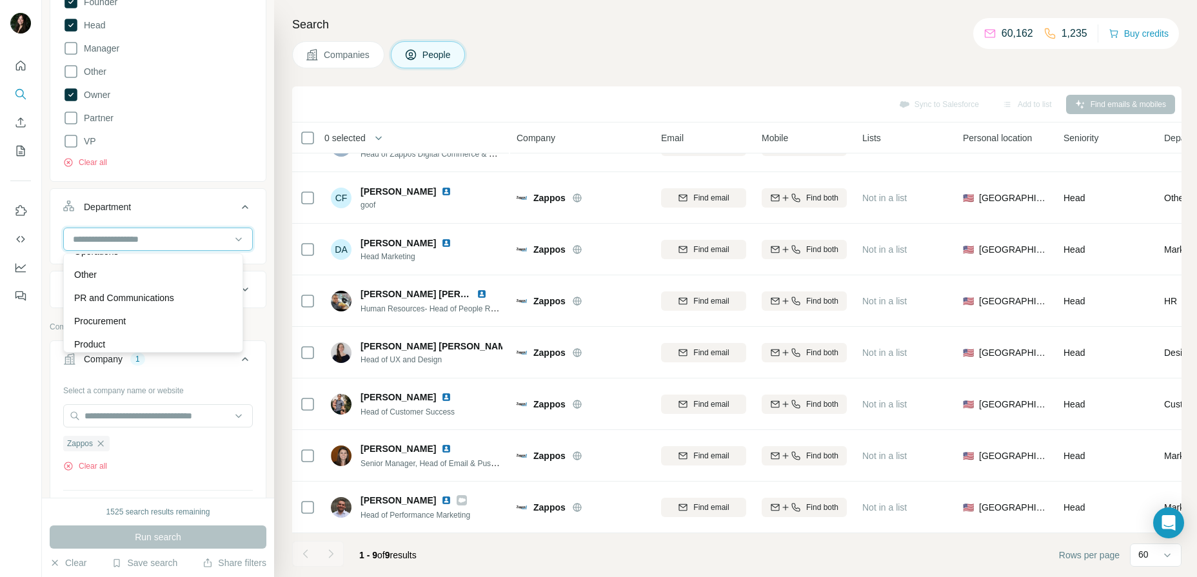
scroll to position [347, 0]
click at [191, 274] on div "Other" at bounding box center [153, 269] width 158 height 13
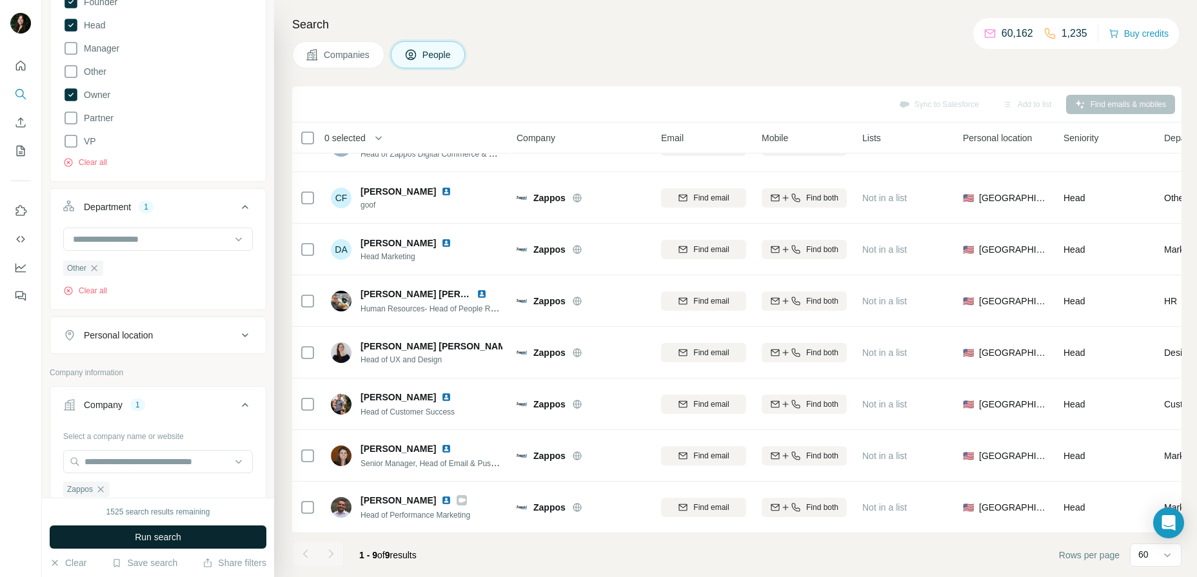
click at [189, 534] on button "Run search" at bounding box center [158, 536] width 217 height 23
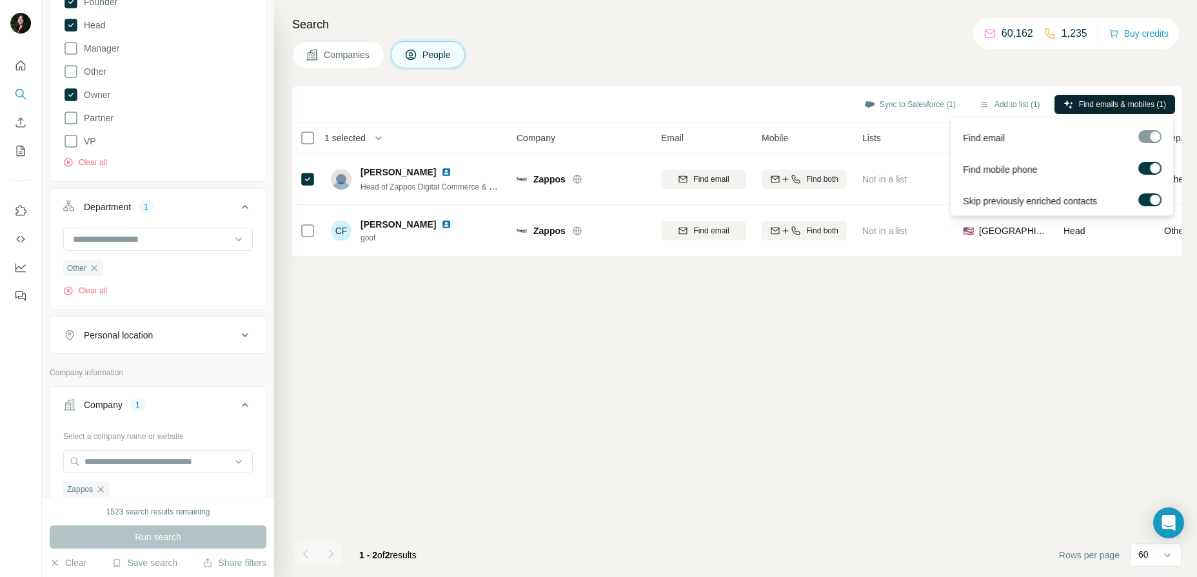
click at [1085, 108] on span "Find emails & mobiles (1)" at bounding box center [1122, 105] width 87 height 12
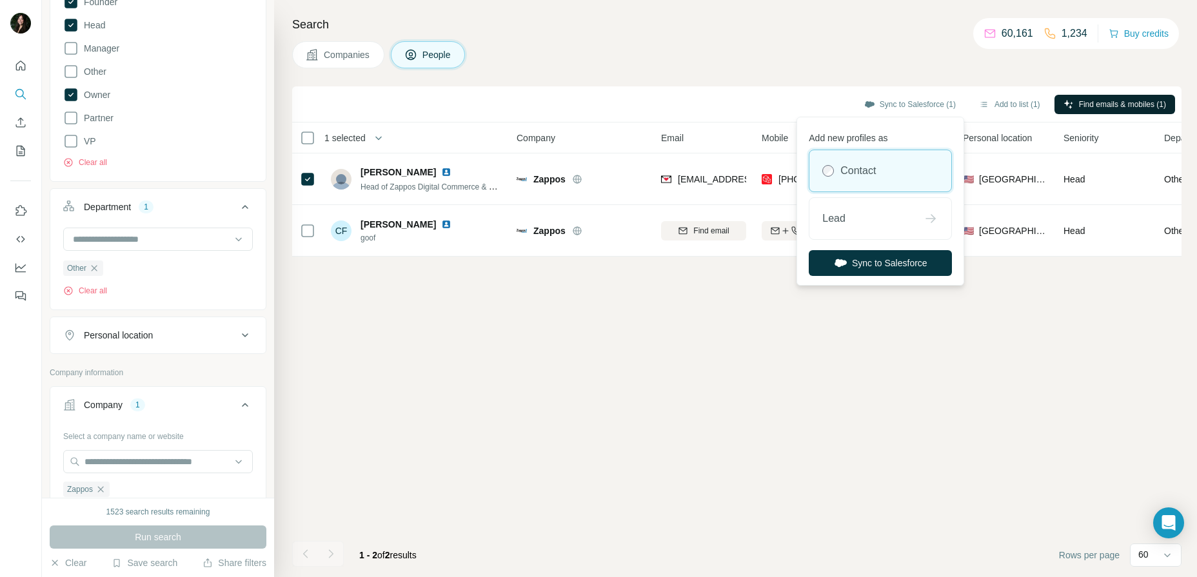
click at [886, 161] on div "Contact" at bounding box center [880, 170] width 142 height 41
click at [889, 262] on button "Sync to Salesforce" at bounding box center [880, 263] width 143 height 26
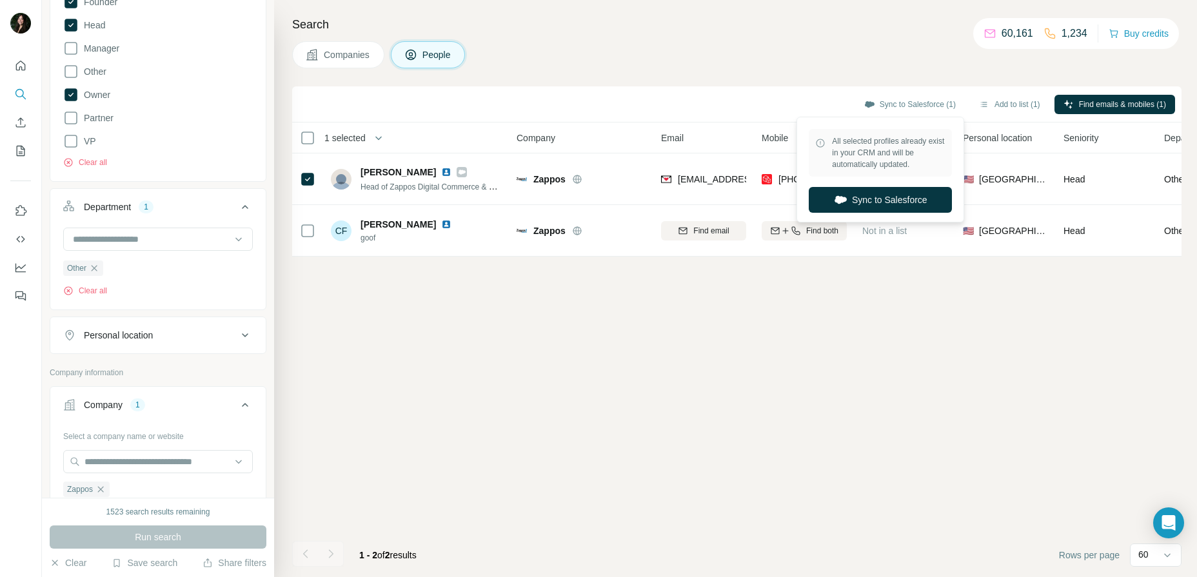
click at [894, 155] on span "All selected profiles already exist in your CRM and will be automatically updat…" at bounding box center [888, 152] width 113 height 35
